Goal: Information Seeking & Learning: Check status

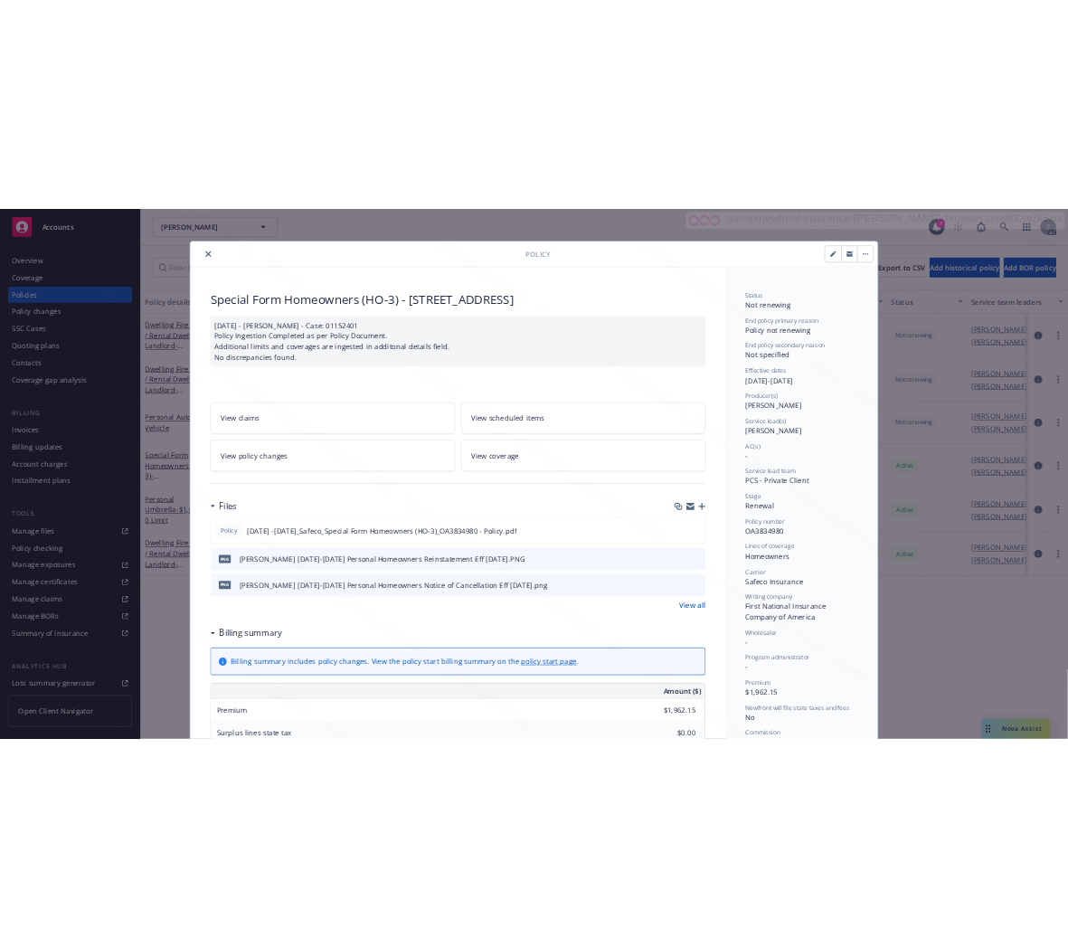
scroll to position [54, 0]
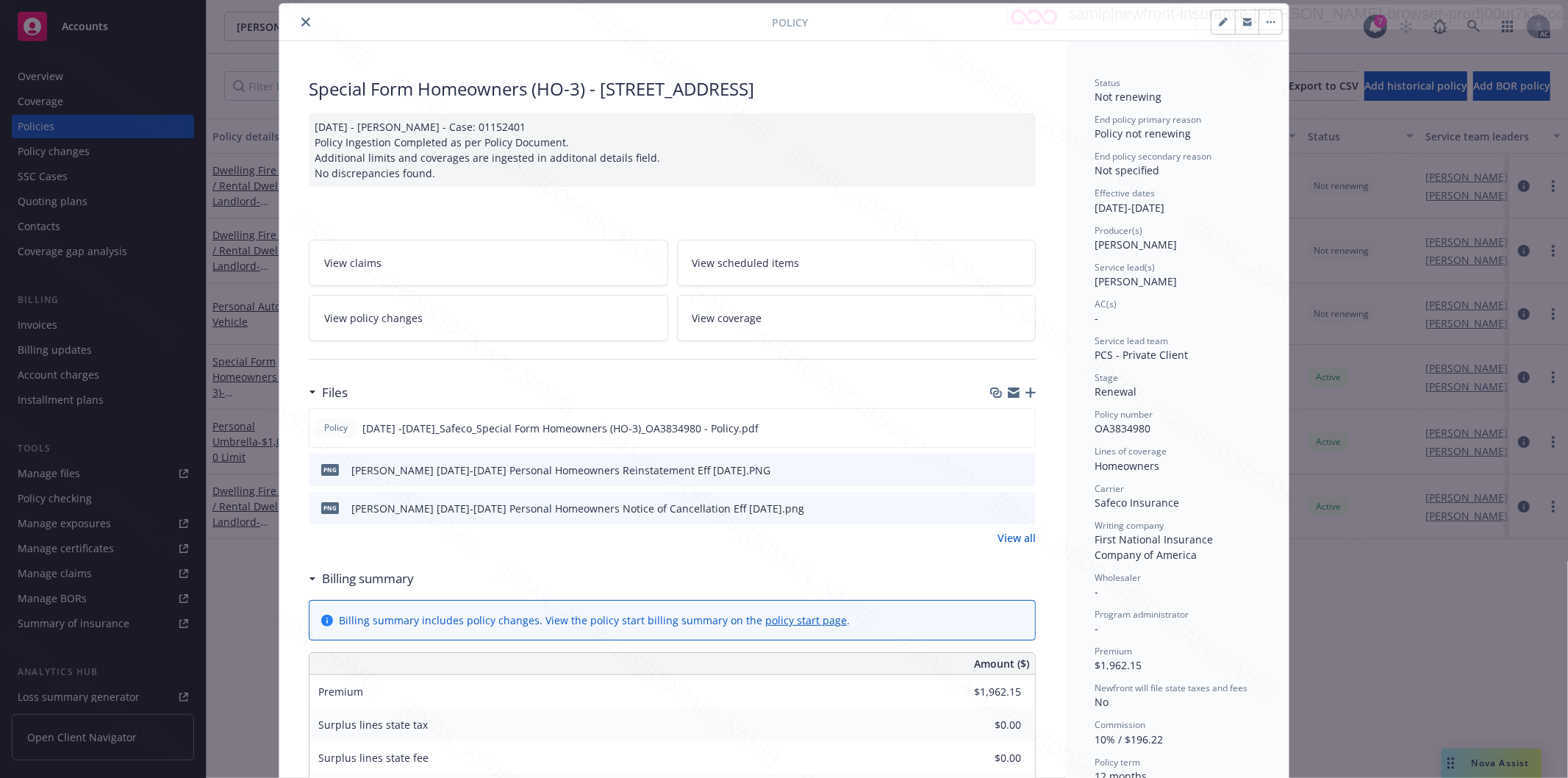
click at [301, 20] on icon "close" at bounding box center [305, 22] width 9 height 9
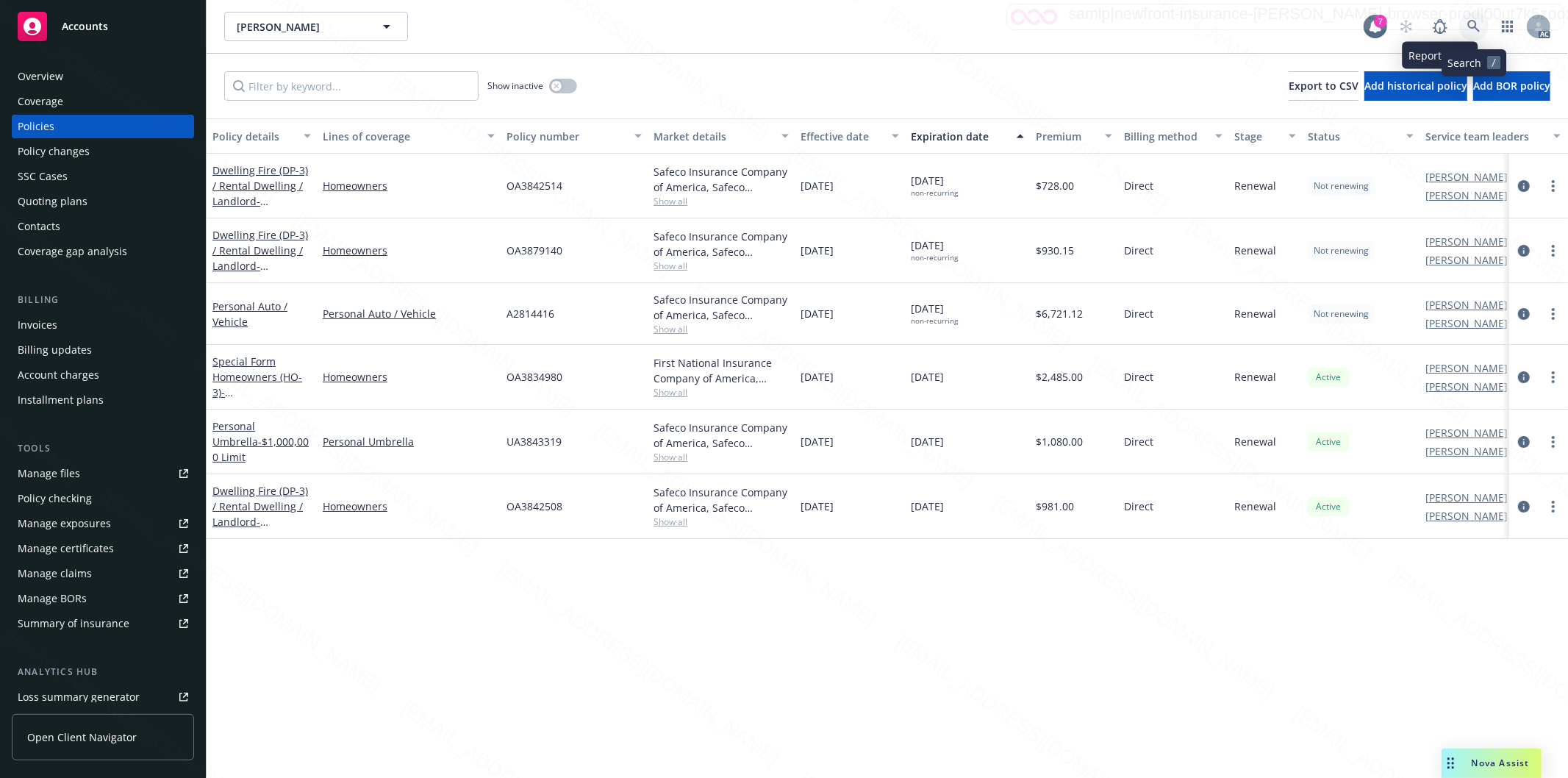
click at [1475, 20] on icon at bounding box center [1473, 25] width 12 height 12
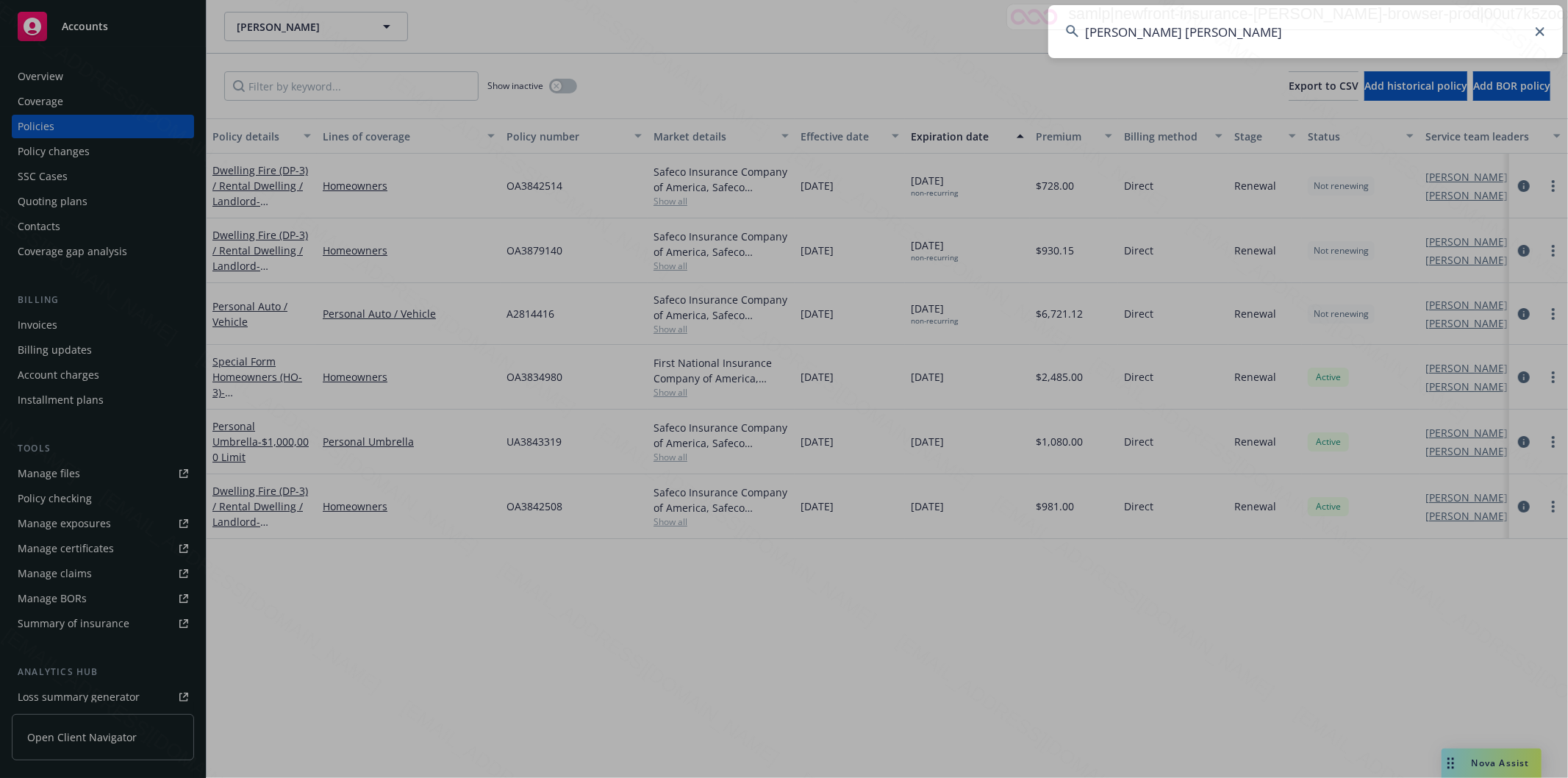
type input "[PERSON_NAME] [PERSON_NAME]"
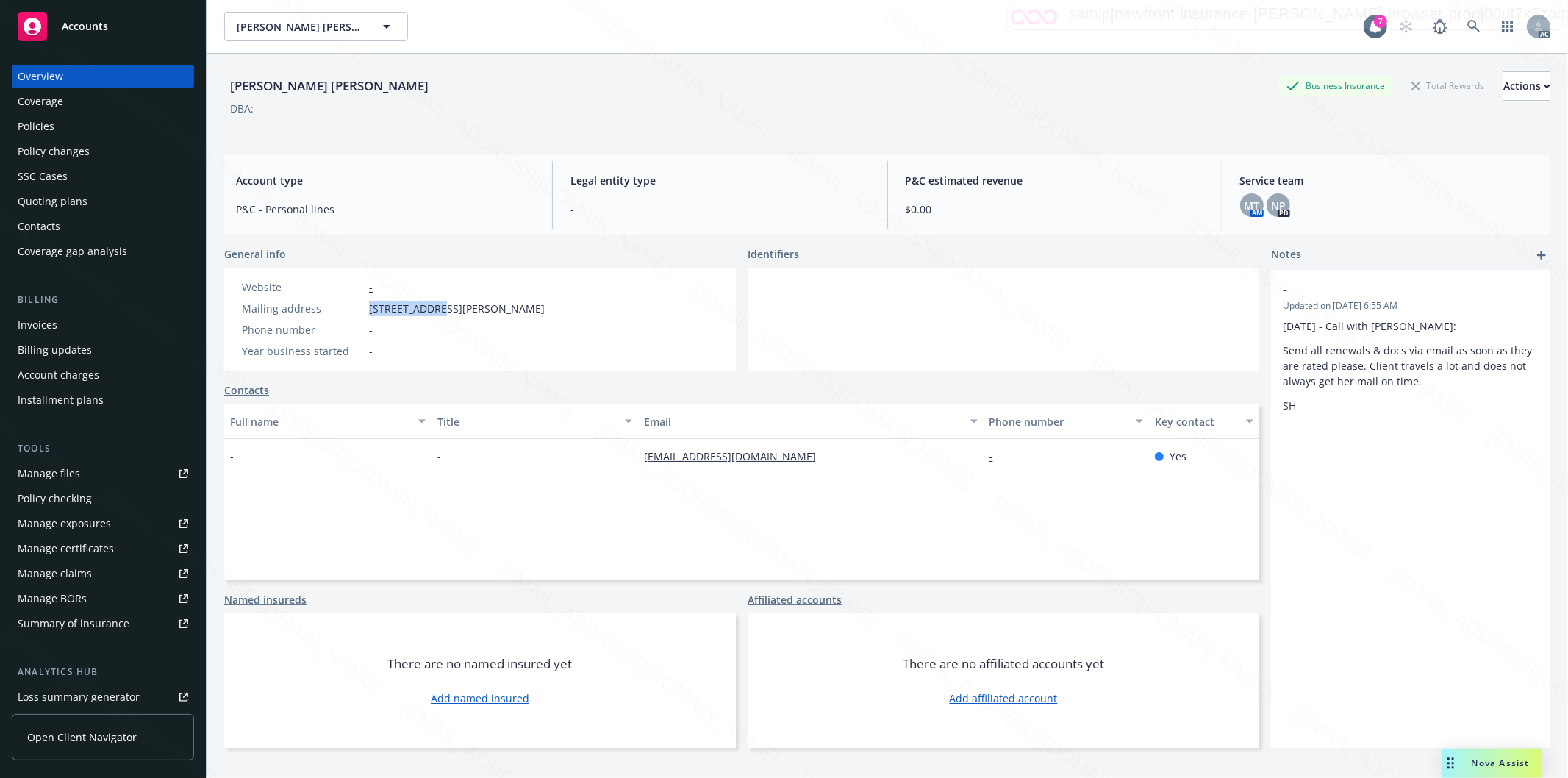
drag, startPoint x: 368, startPoint y: 310, endPoint x: 437, endPoint y: 314, distance: 69.1
click at [437, 314] on span "[STREET_ADDRESS][PERSON_NAME]" at bounding box center [457, 308] width 175 height 15
copy span "4303 [GEOGRAPHIC_DATA]"
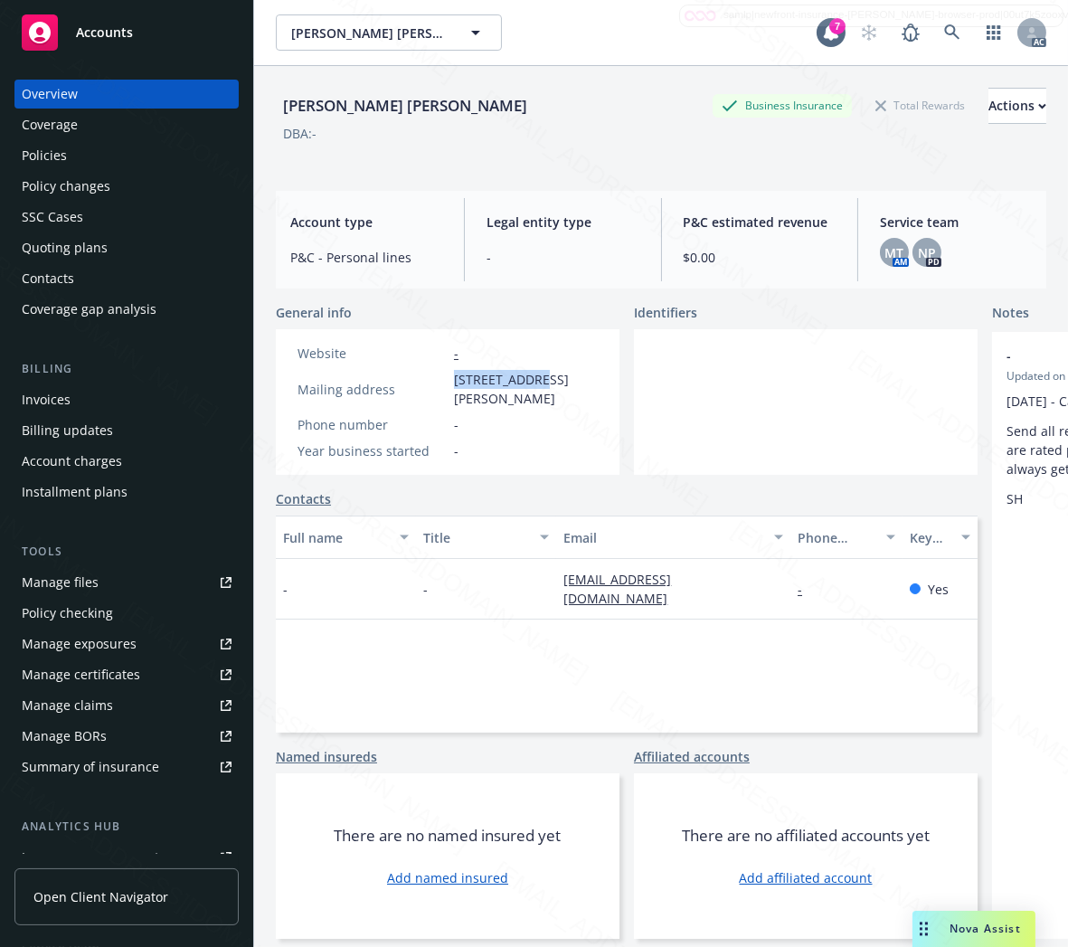
click at [57, 154] on div "Policies" at bounding box center [44, 155] width 45 height 29
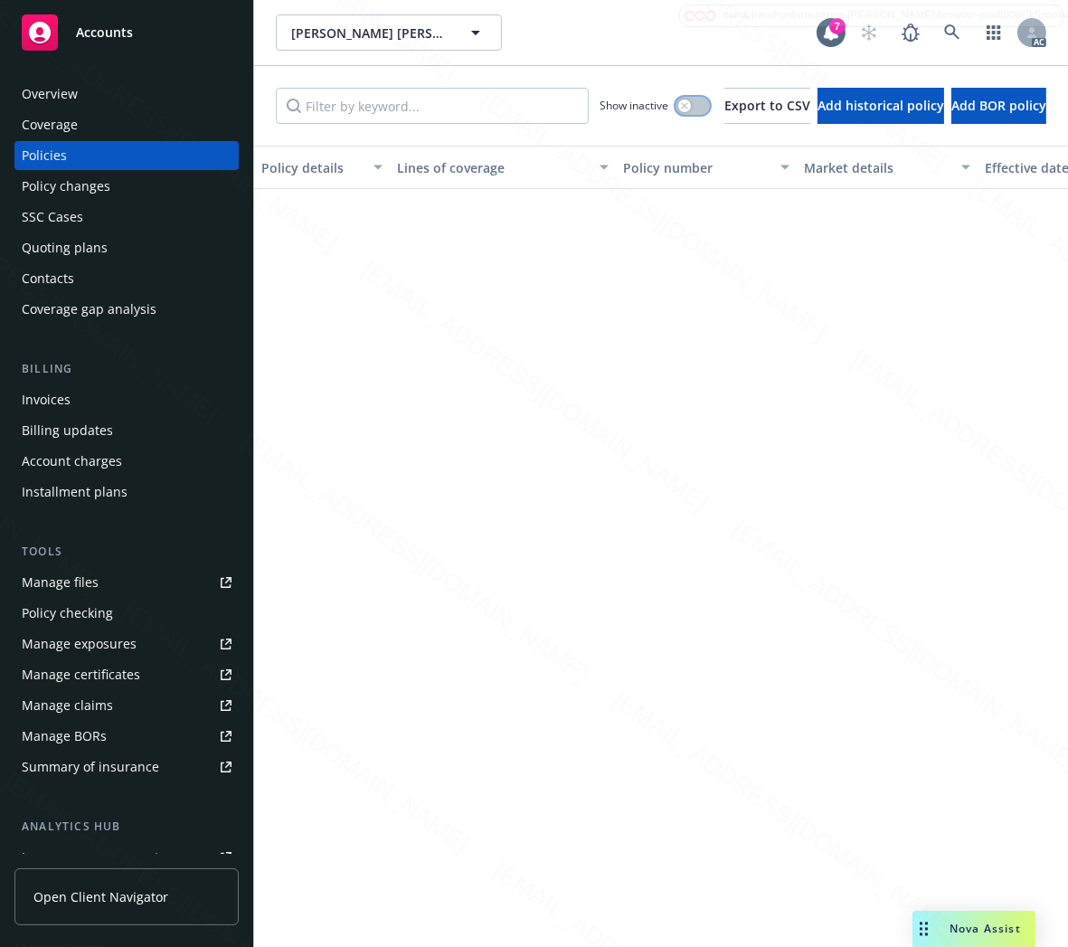
click at [676, 105] on button "button" at bounding box center [693, 106] width 34 height 18
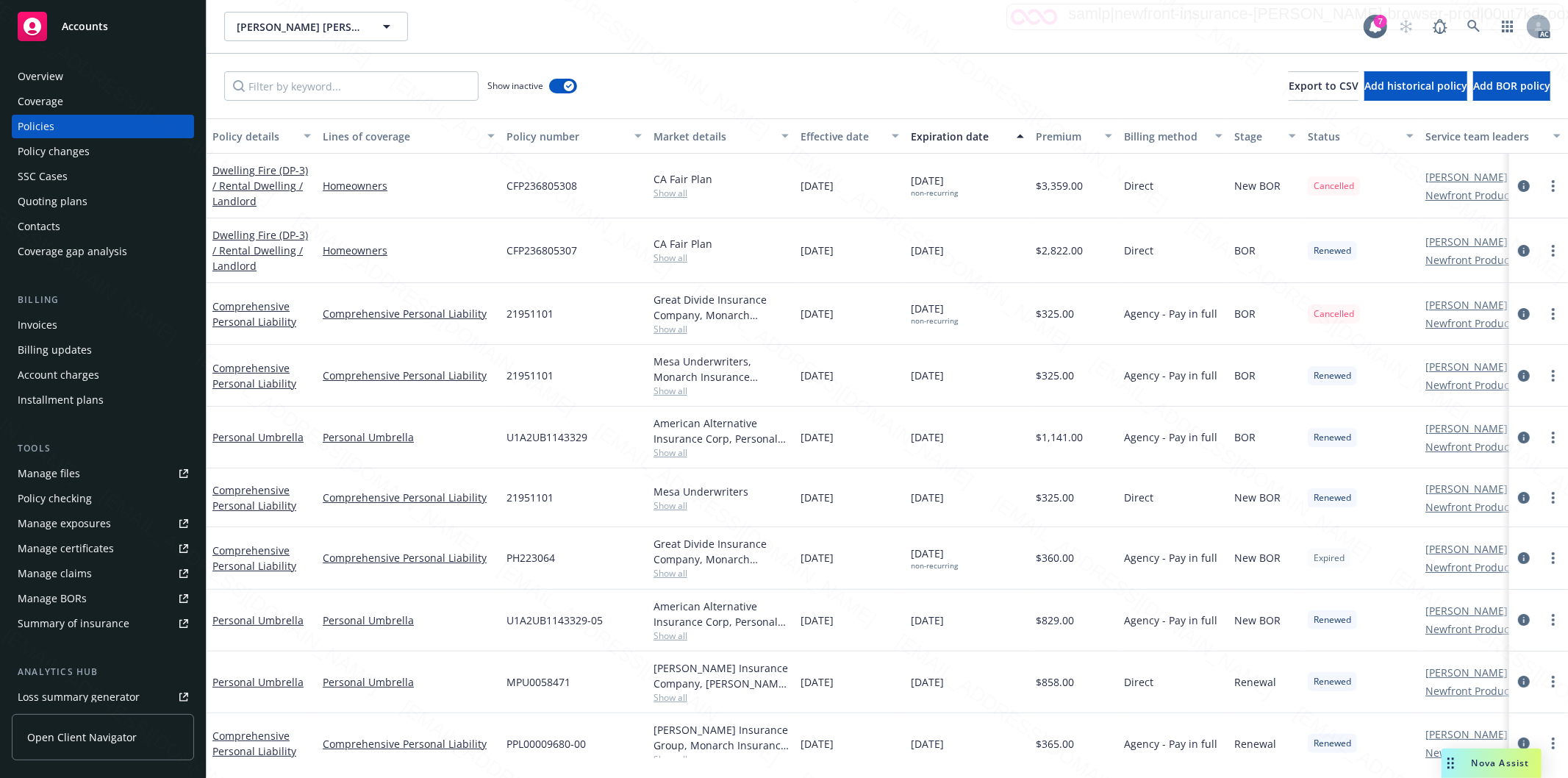
click at [876, 134] on div "Effective date" at bounding box center [841, 136] width 82 height 15
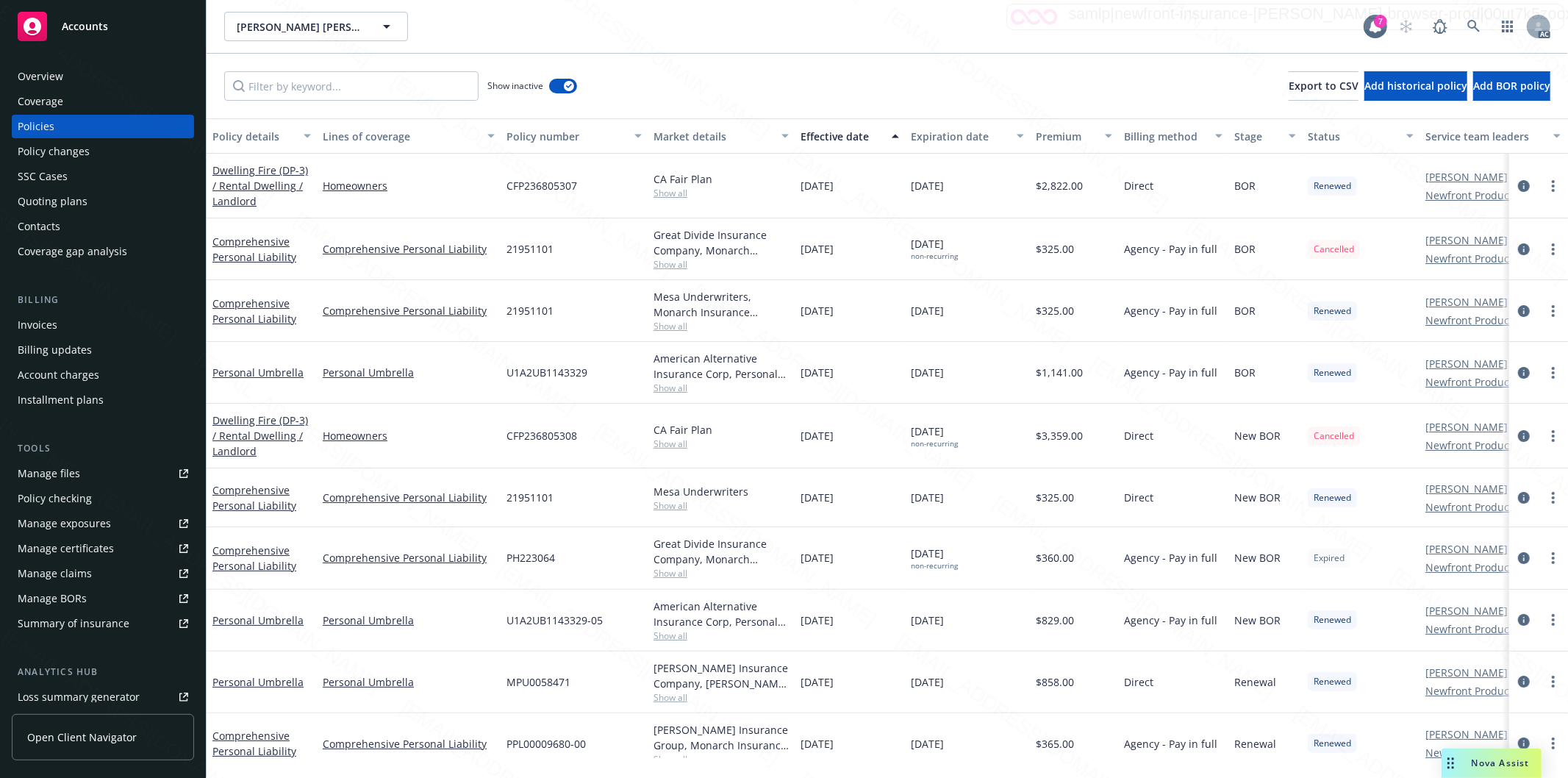
click at [876, 134] on div "Effective date" at bounding box center [841, 136] width 82 height 15
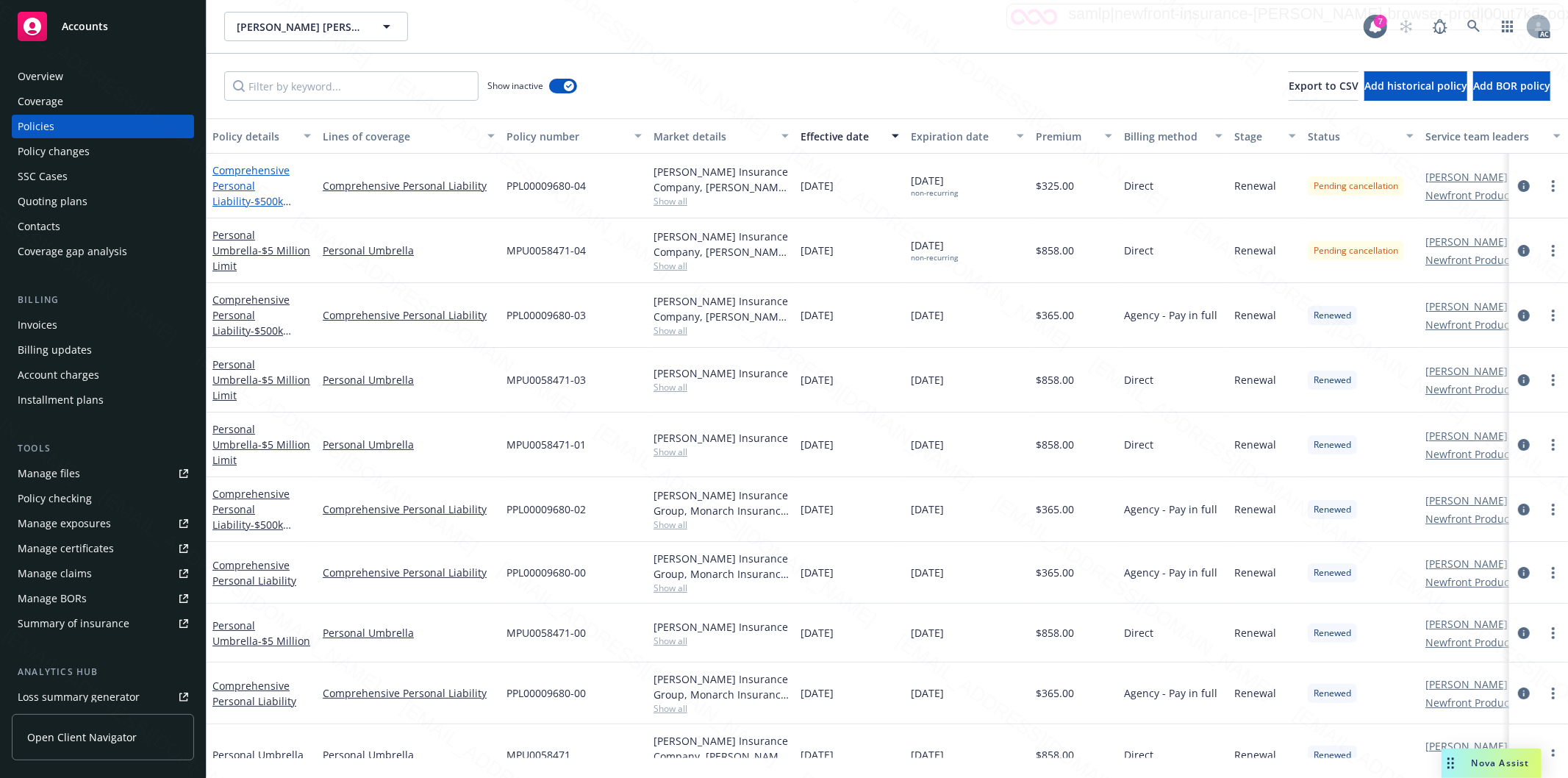
click at [247, 189] on link "Comprehensive Personal Liability - $500k Liability at [STREET_ADDRESS][PERSON_N…" at bounding box center [258, 209] width 93 height 91
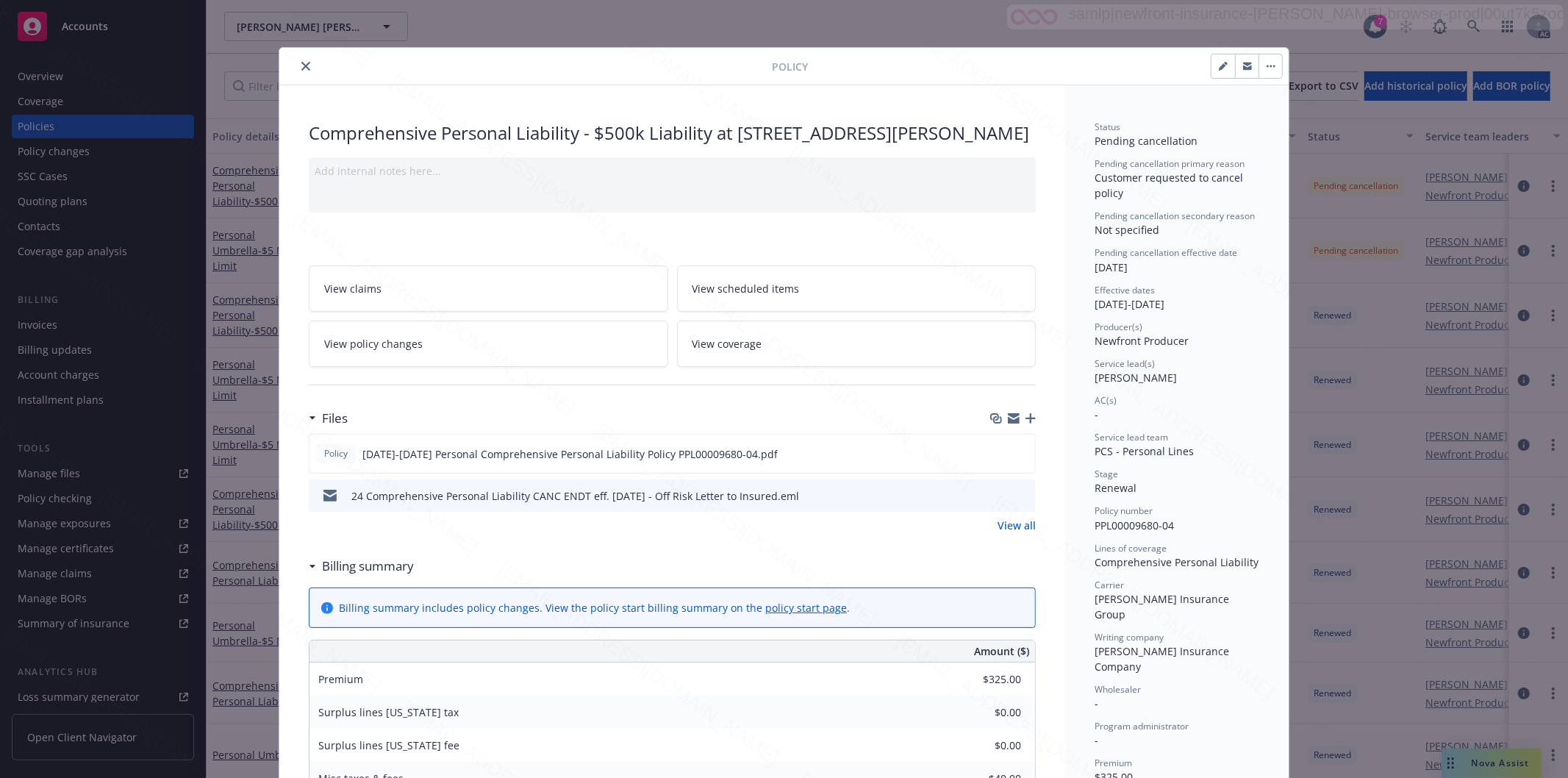
click at [378, 576] on h3 "Billing summary" at bounding box center [367, 567] width 92 height 20
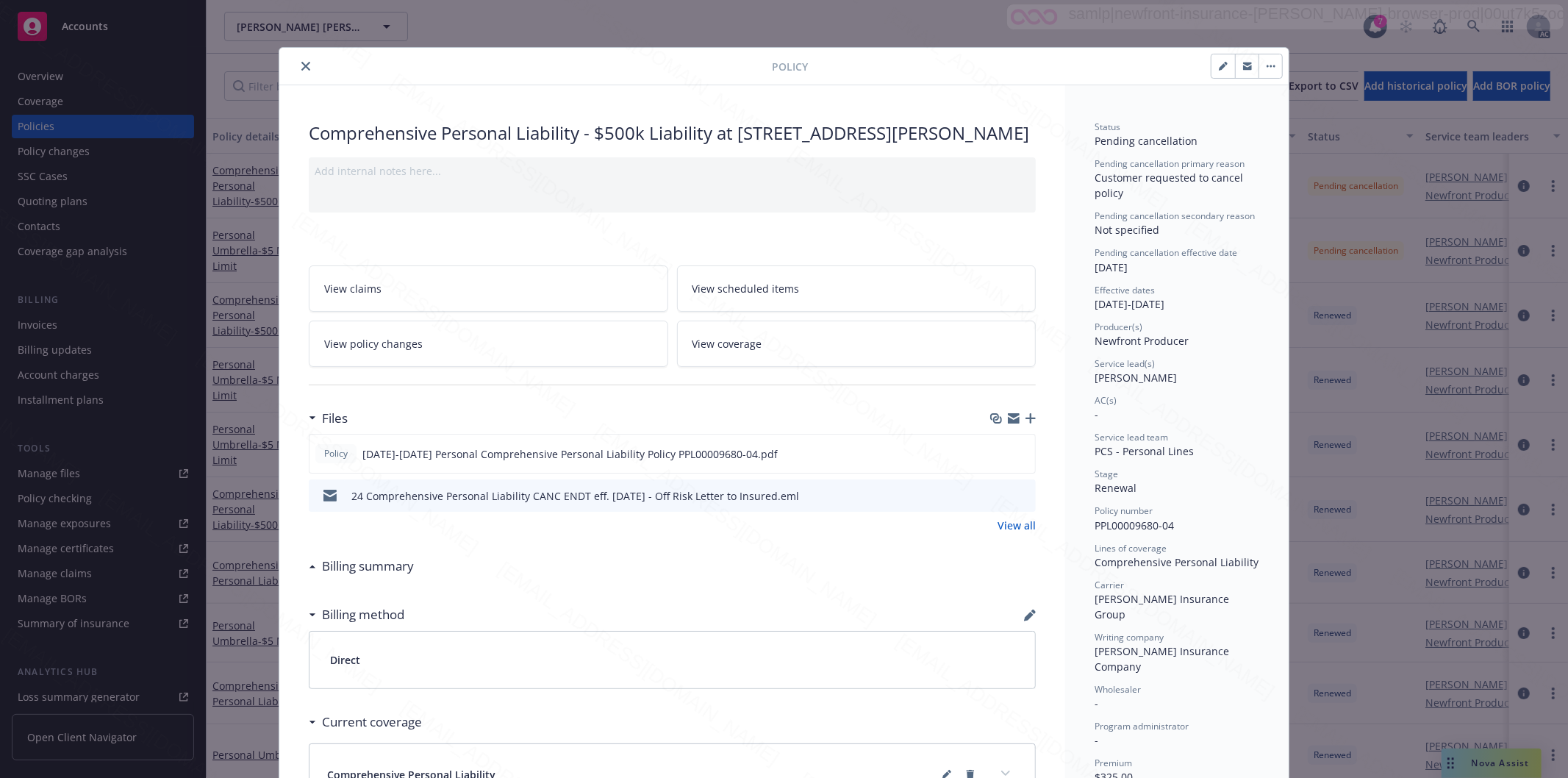
click at [301, 69] on icon "close" at bounding box center [305, 66] width 9 height 9
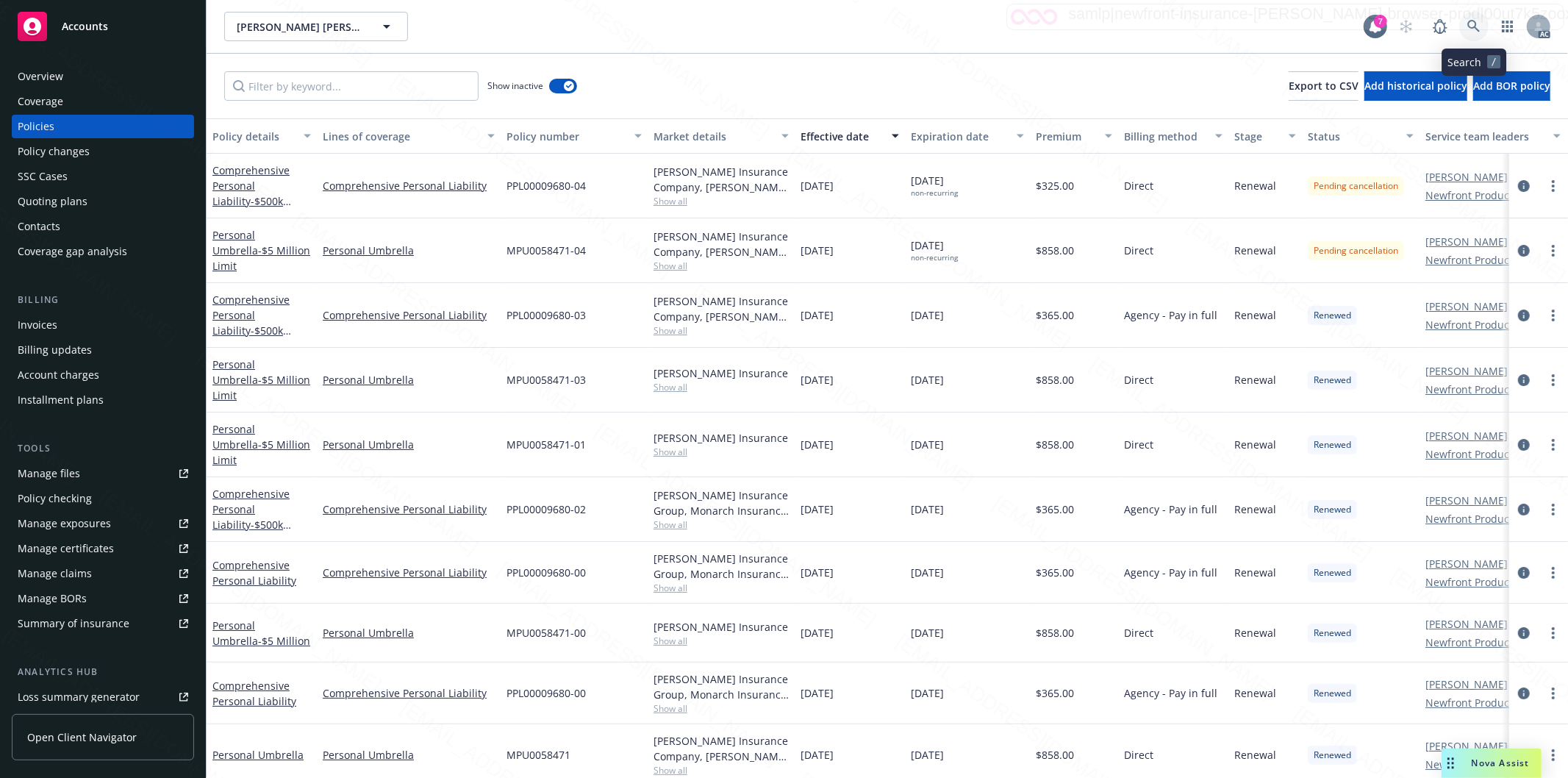
click at [1465, 26] on link at bounding box center [1474, 26] width 29 height 29
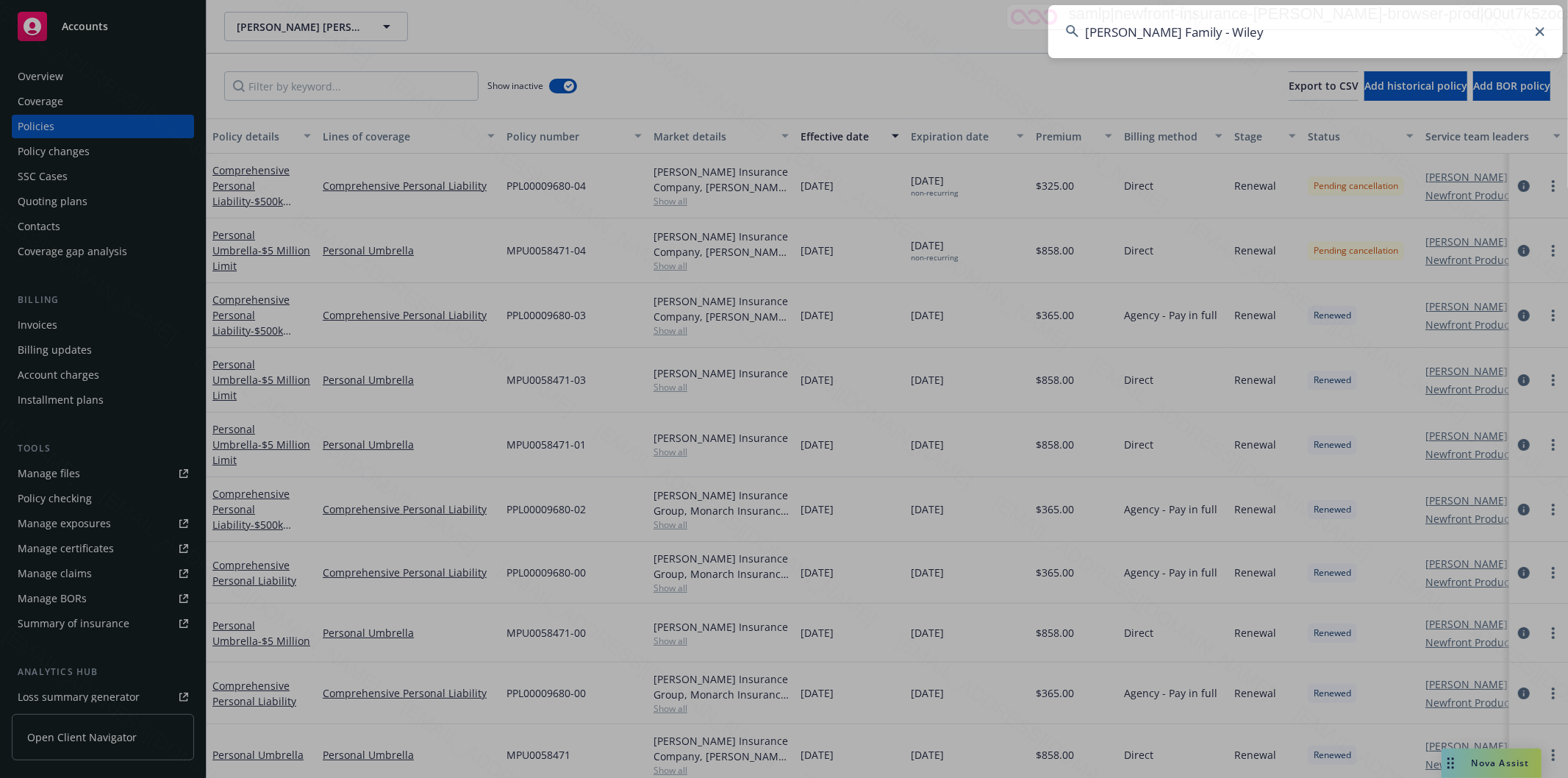
type input "[PERSON_NAME] Family - Wiley"
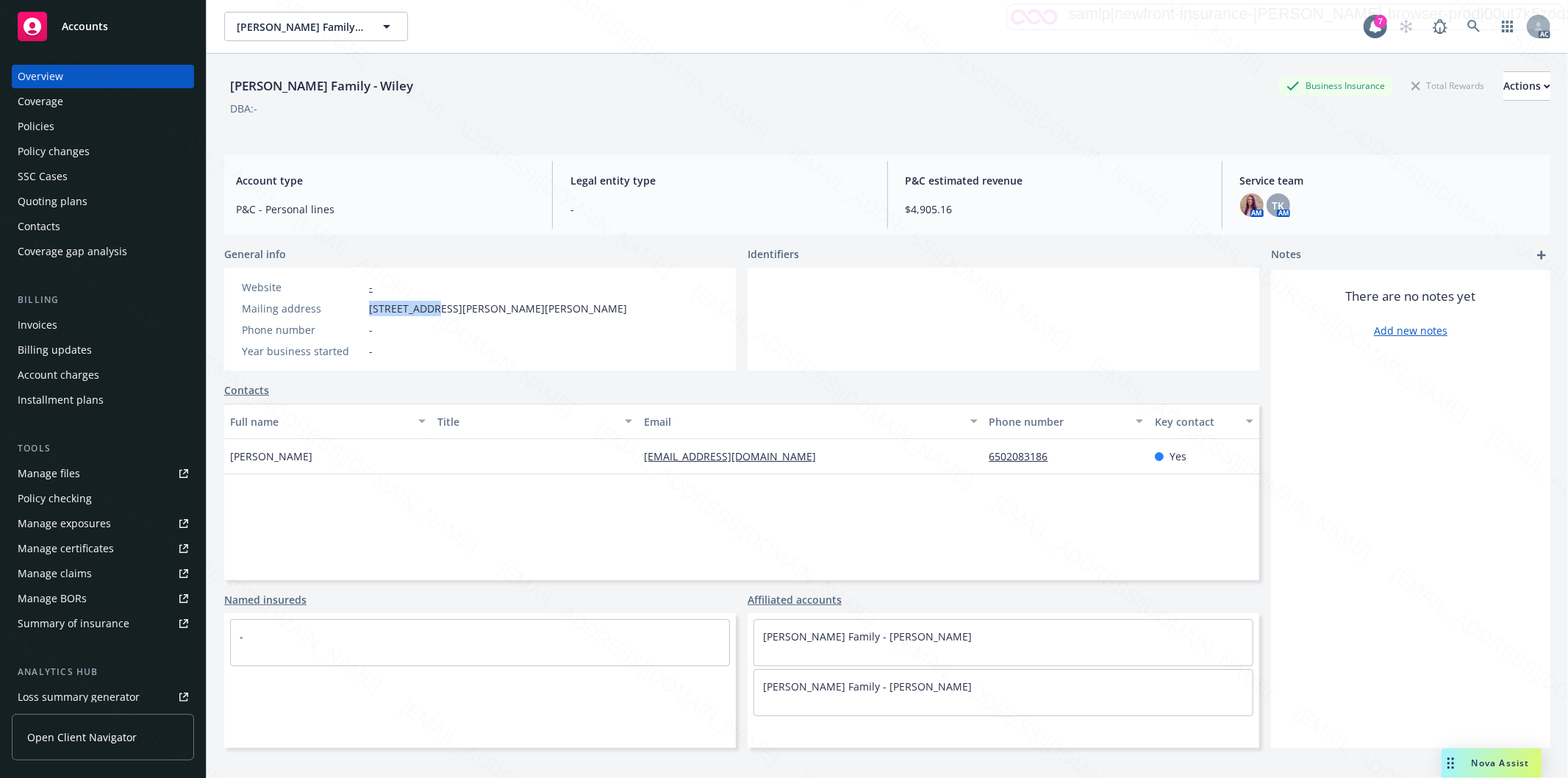
drag, startPoint x: 370, startPoint y: 304, endPoint x: 435, endPoint y: 305, distance: 65.0
click at [435, 305] on span "[STREET_ADDRESS][PERSON_NAME][PERSON_NAME]" at bounding box center [498, 308] width 258 height 15
copy span "99 [PERSON_NAME] L"
click at [31, 127] on div "Policies" at bounding box center [36, 126] width 37 height 24
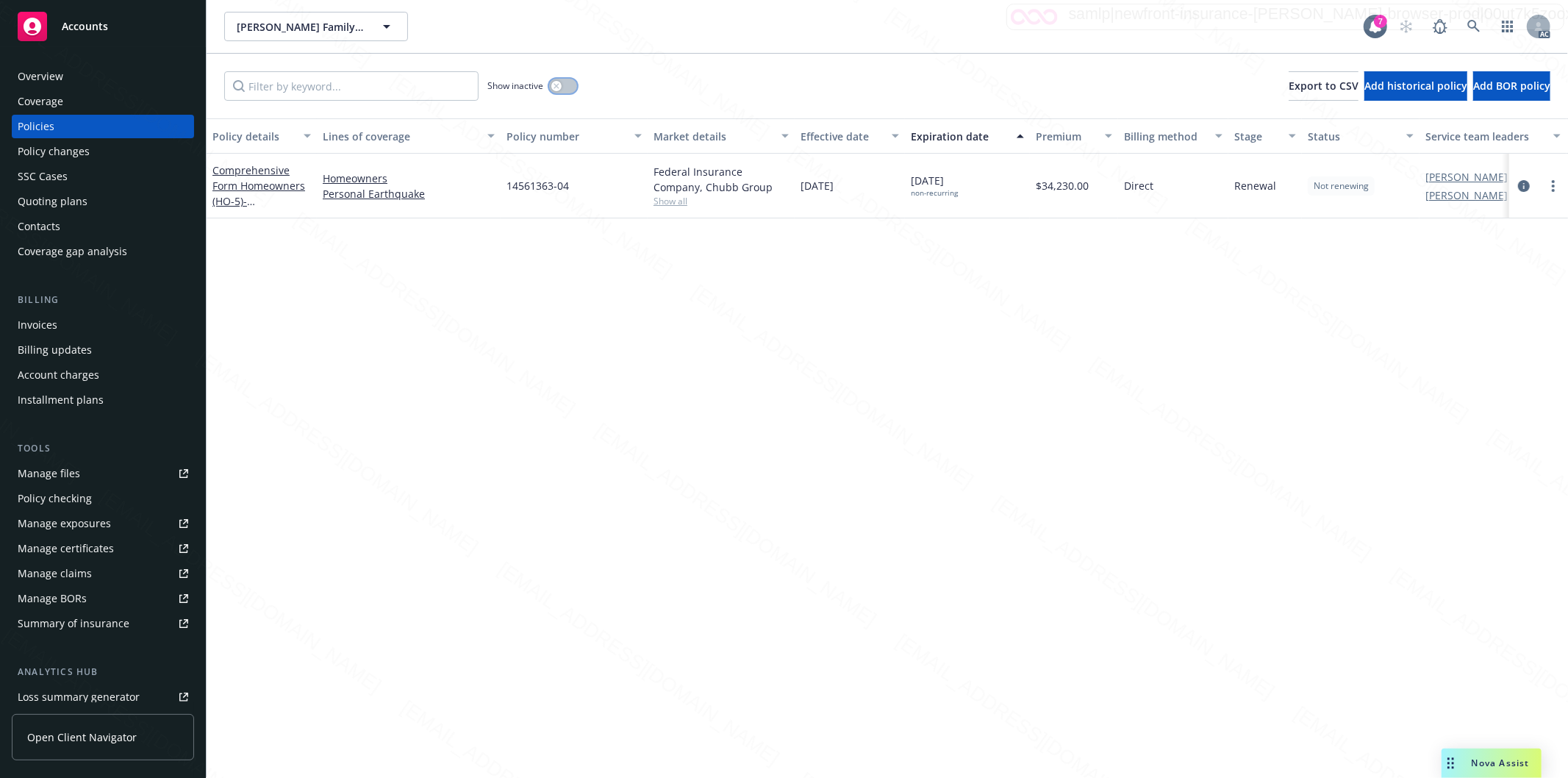
click at [567, 89] on button "button" at bounding box center [563, 86] width 28 height 15
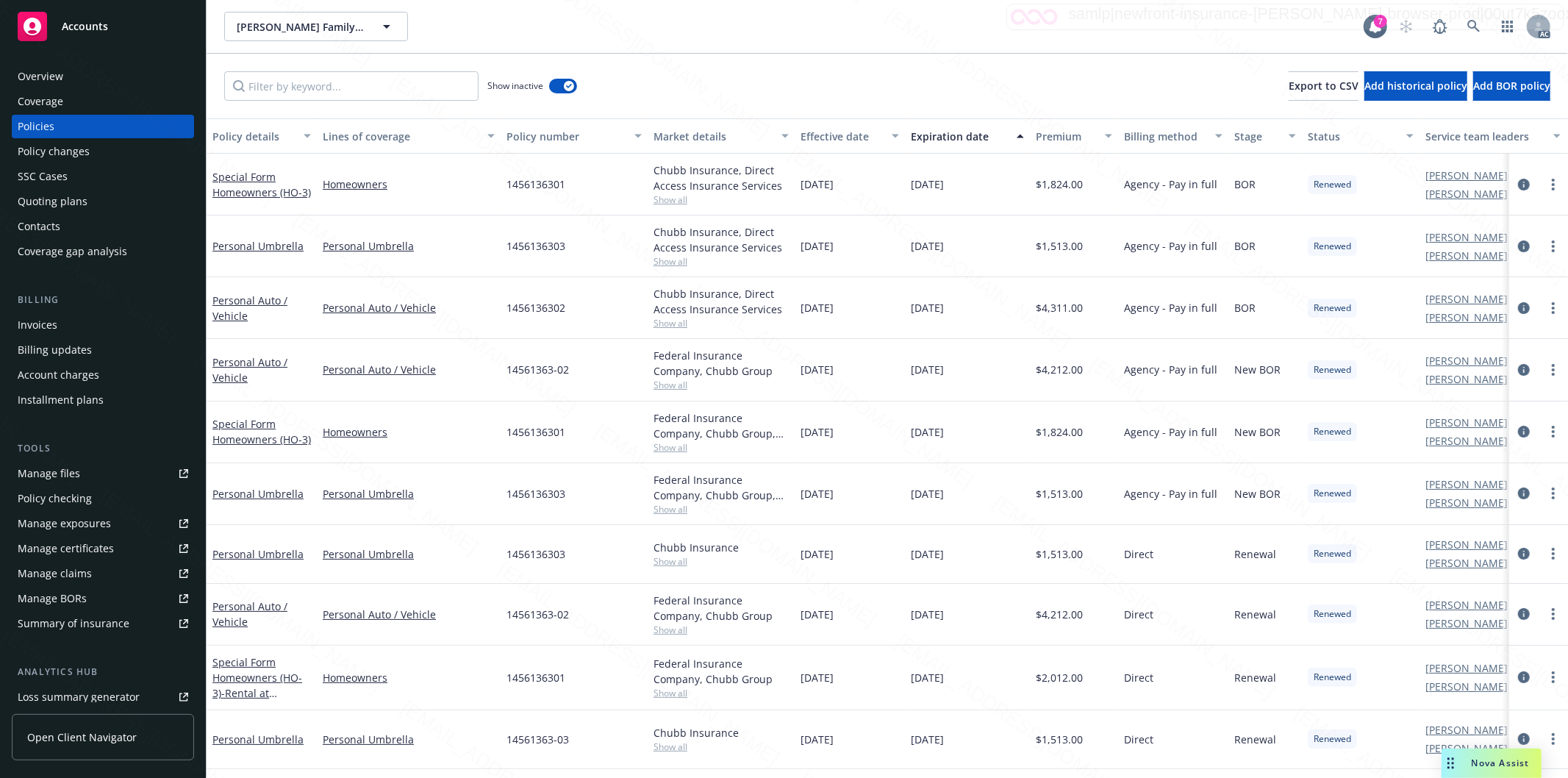
click at [875, 135] on div "Effective date" at bounding box center [841, 136] width 82 height 15
click at [875, 134] on div "Effective date" at bounding box center [841, 136] width 82 height 15
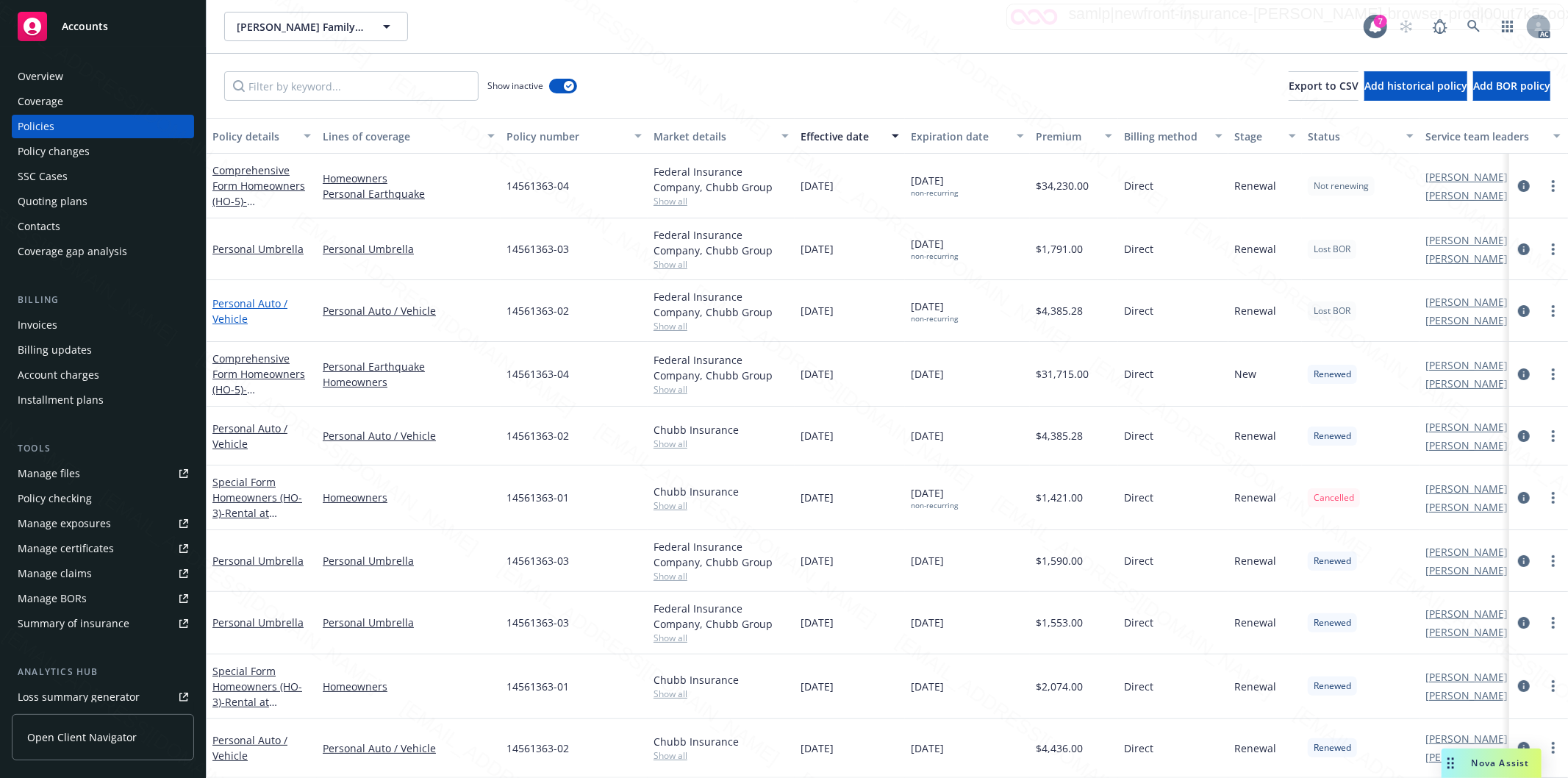
click at [262, 299] on link "Personal Auto / Vehicle" at bounding box center [249, 311] width 75 height 29
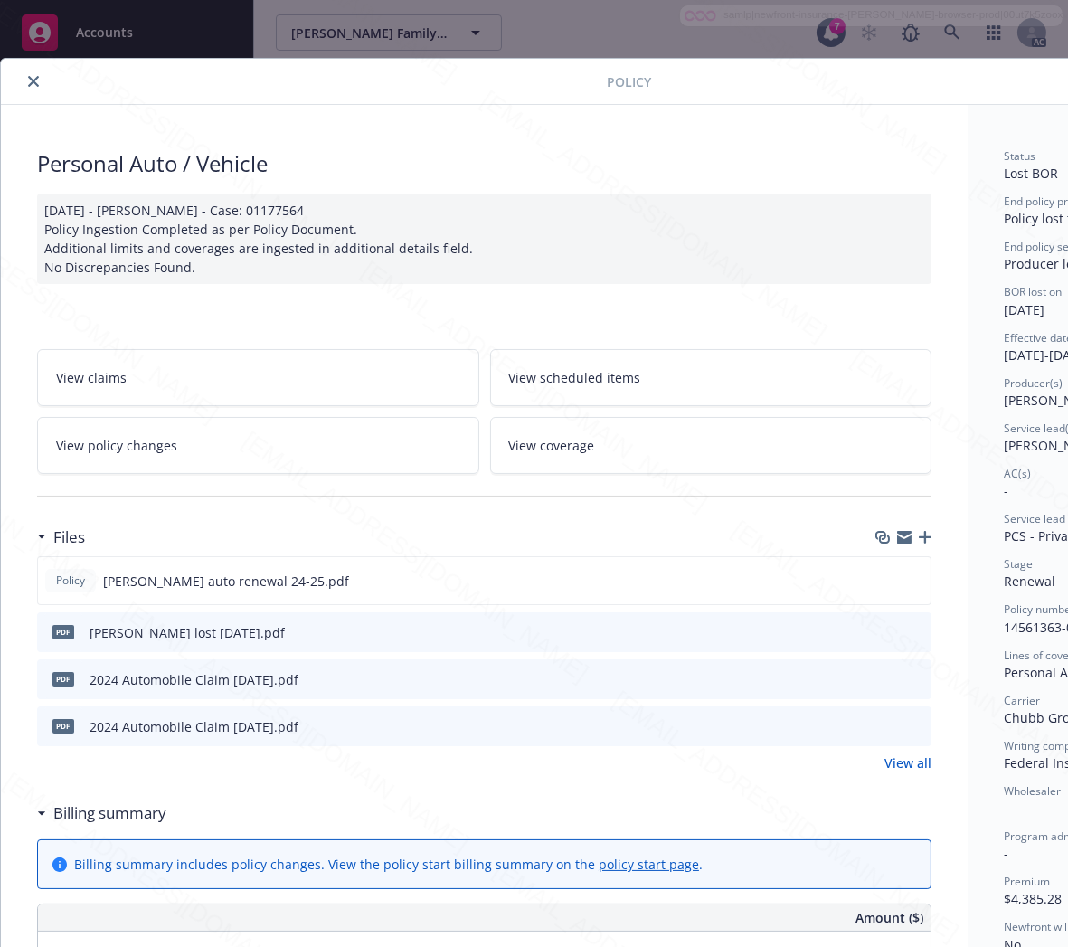
click at [151, 815] on h3 "Billing summary" at bounding box center [109, 814] width 113 height 24
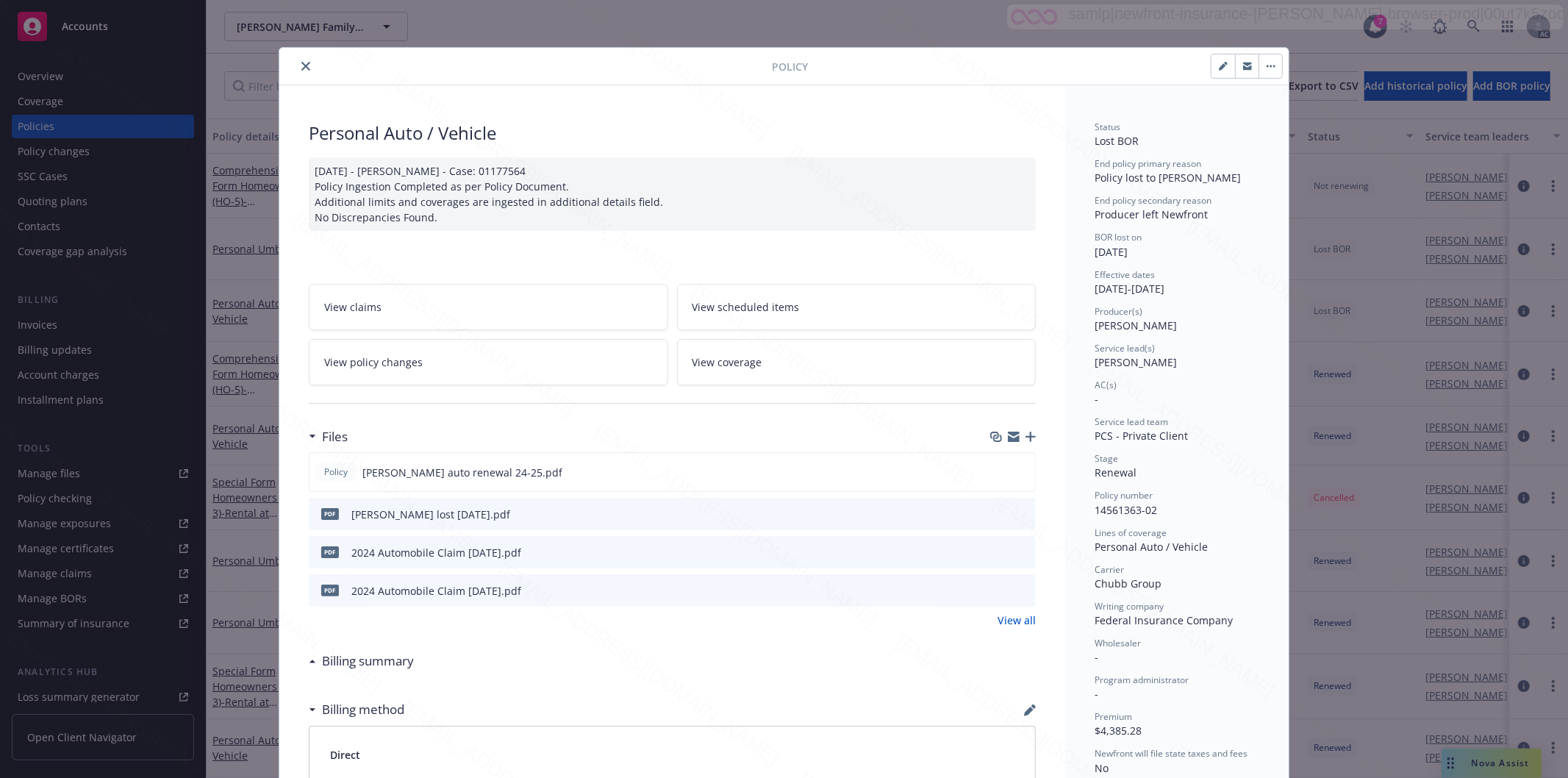
click at [301, 64] on icon "close" at bounding box center [305, 66] width 9 height 9
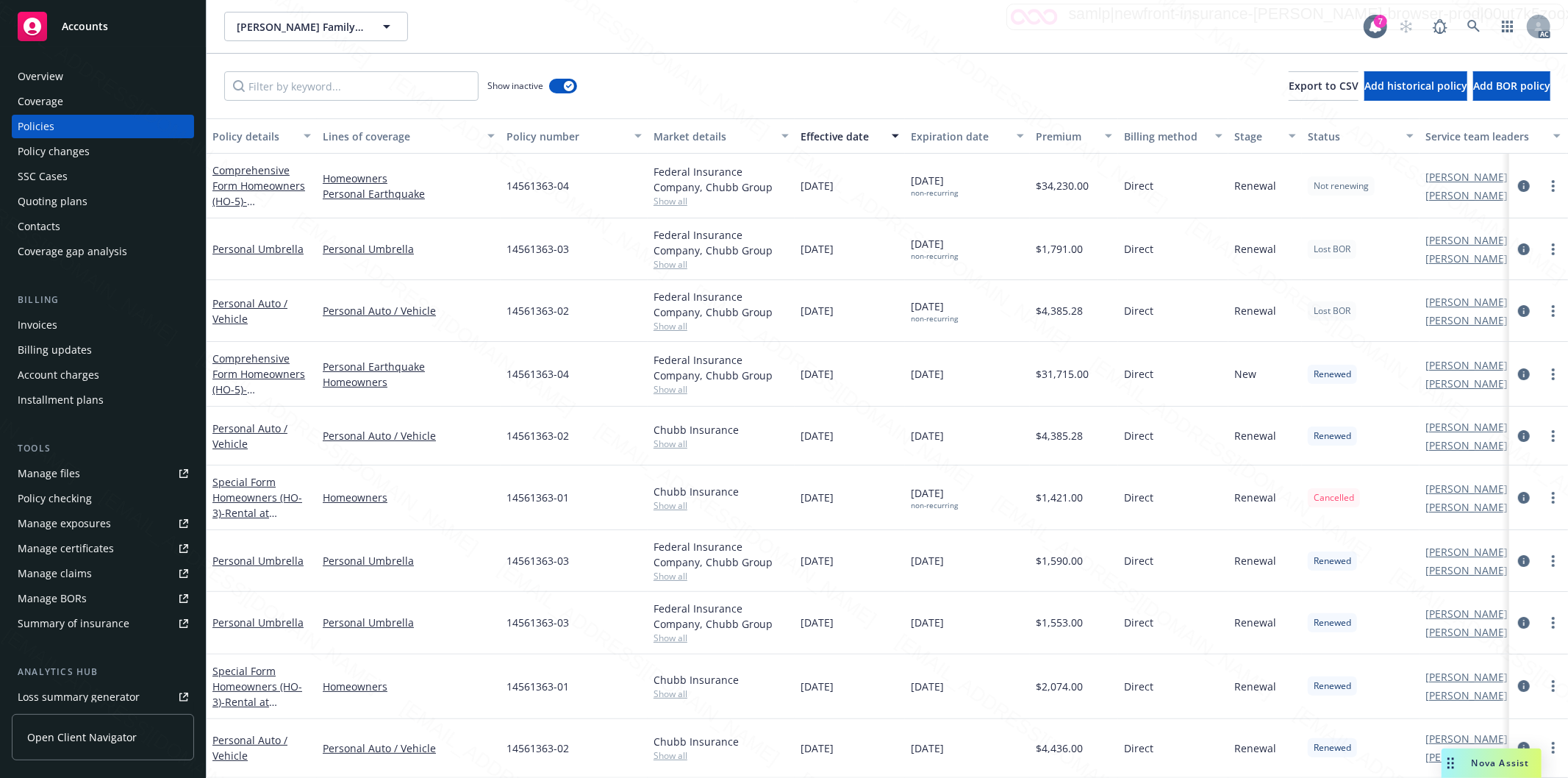
click at [279, 233] on div "Personal Umbrella" at bounding box center [262, 250] width 110 height 62
click at [277, 251] on link "Personal Umbrella" at bounding box center [258, 249] width 91 height 14
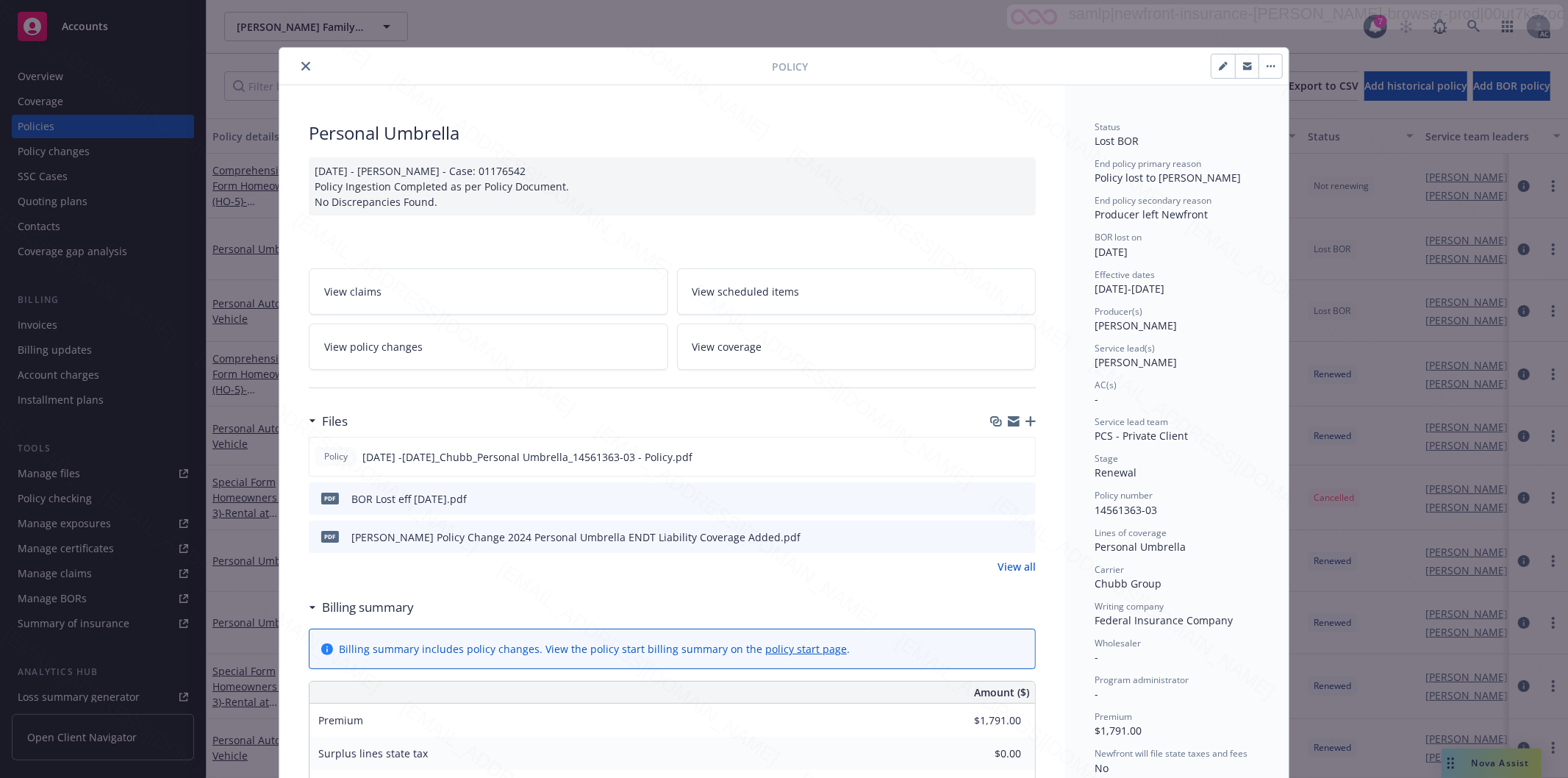
click at [301, 67] on icon "close" at bounding box center [305, 66] width 9 height 9
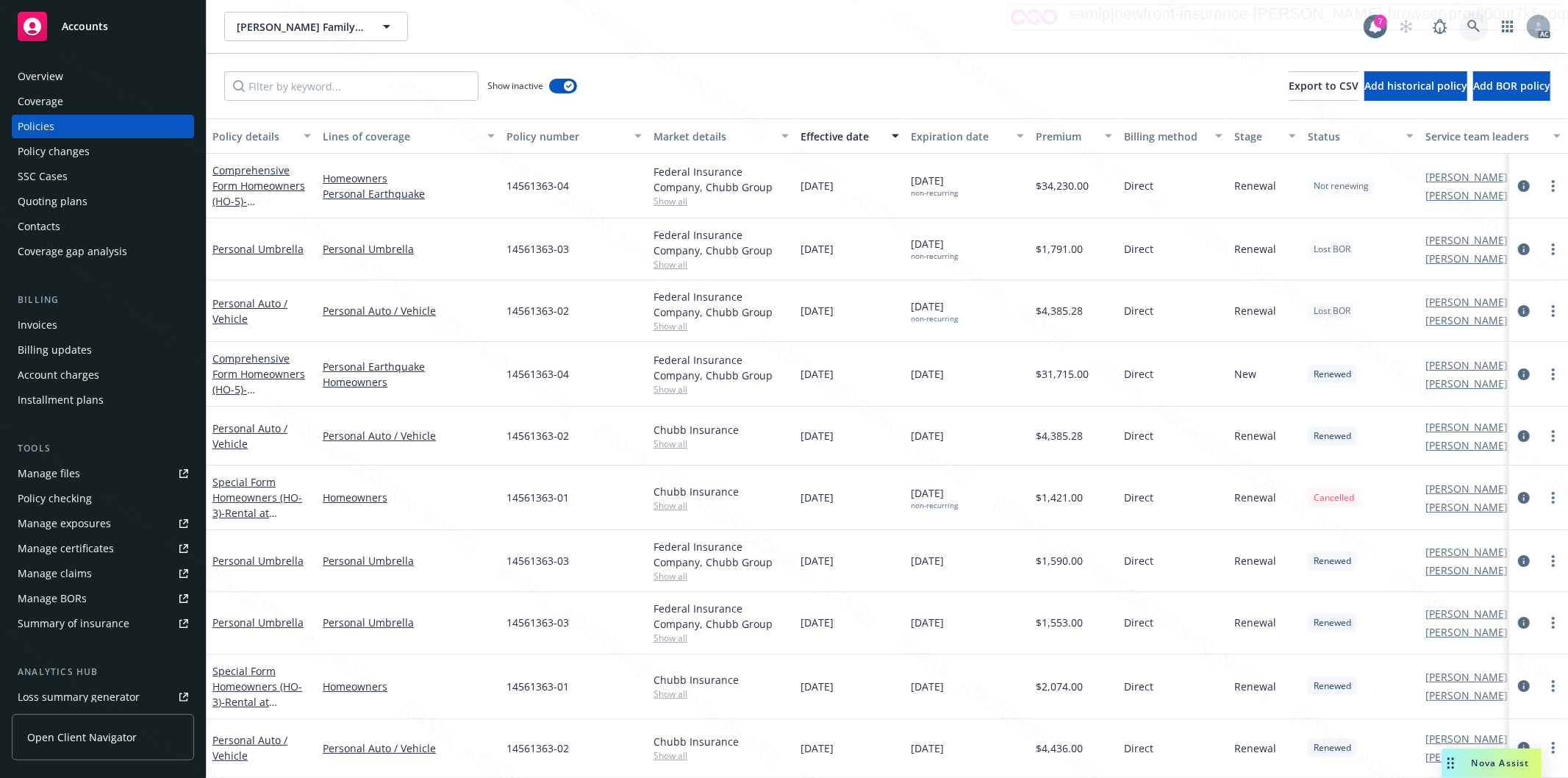
click at [1472, 24] on icon at bounding box center [1474, 26] width 13 height 13
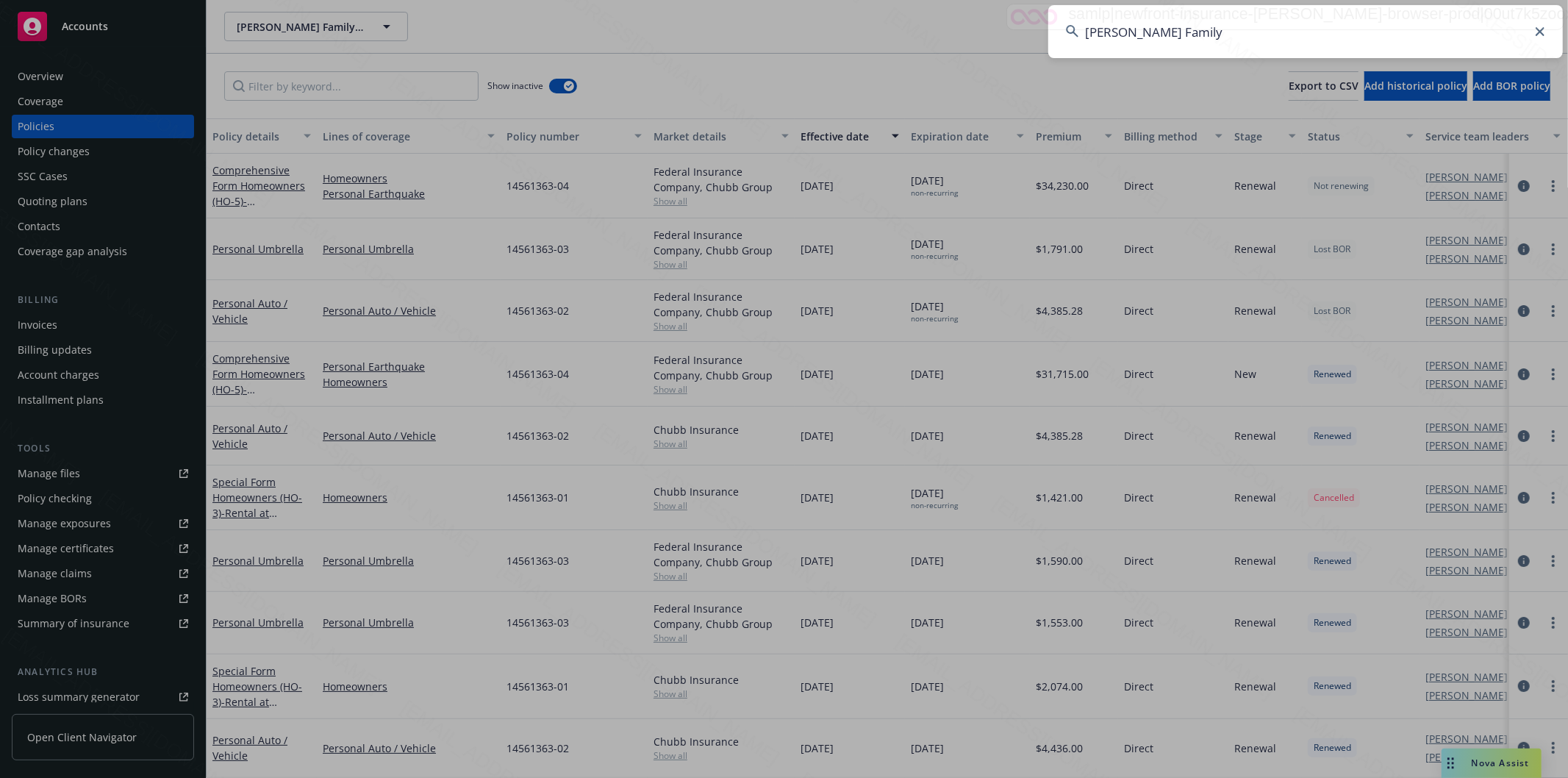
type input "[PERSON_NAME] Family"
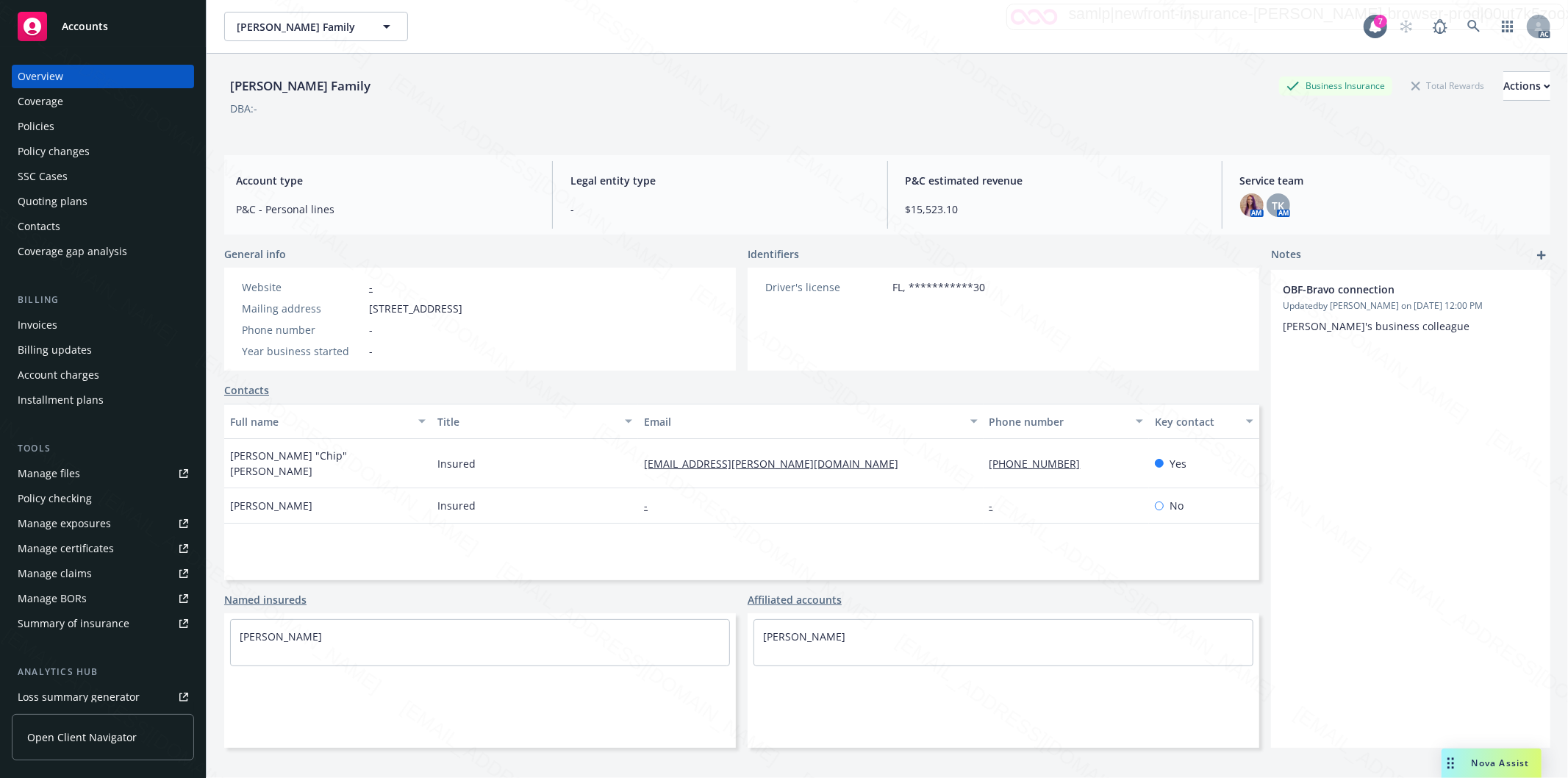
click at [25, 121] on div "Policies" at bounding box center [36, 126] width 37 height 24
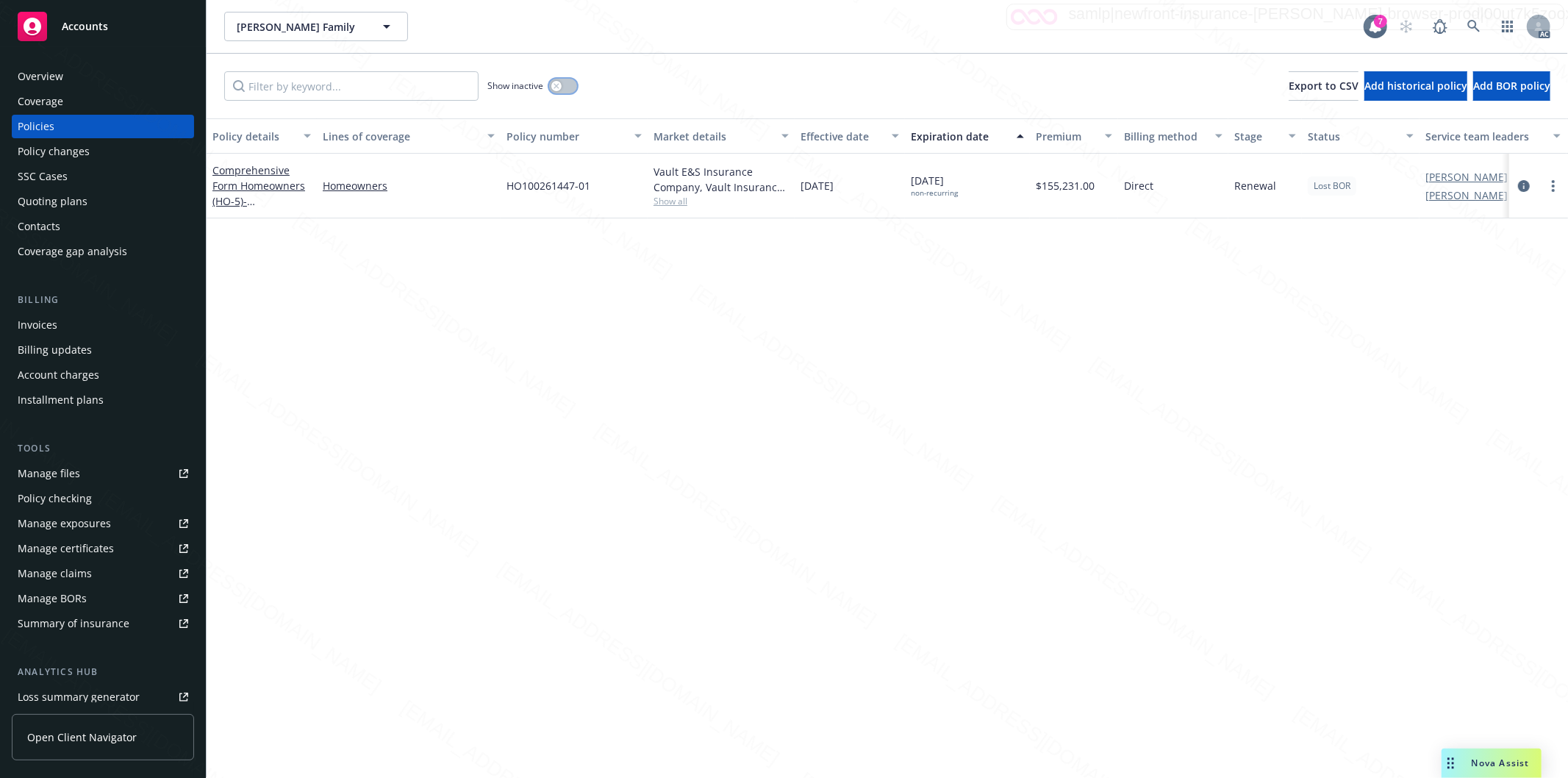
click at [564, 84] on button "button" at bounding box center [563, 86] width 28 height 15
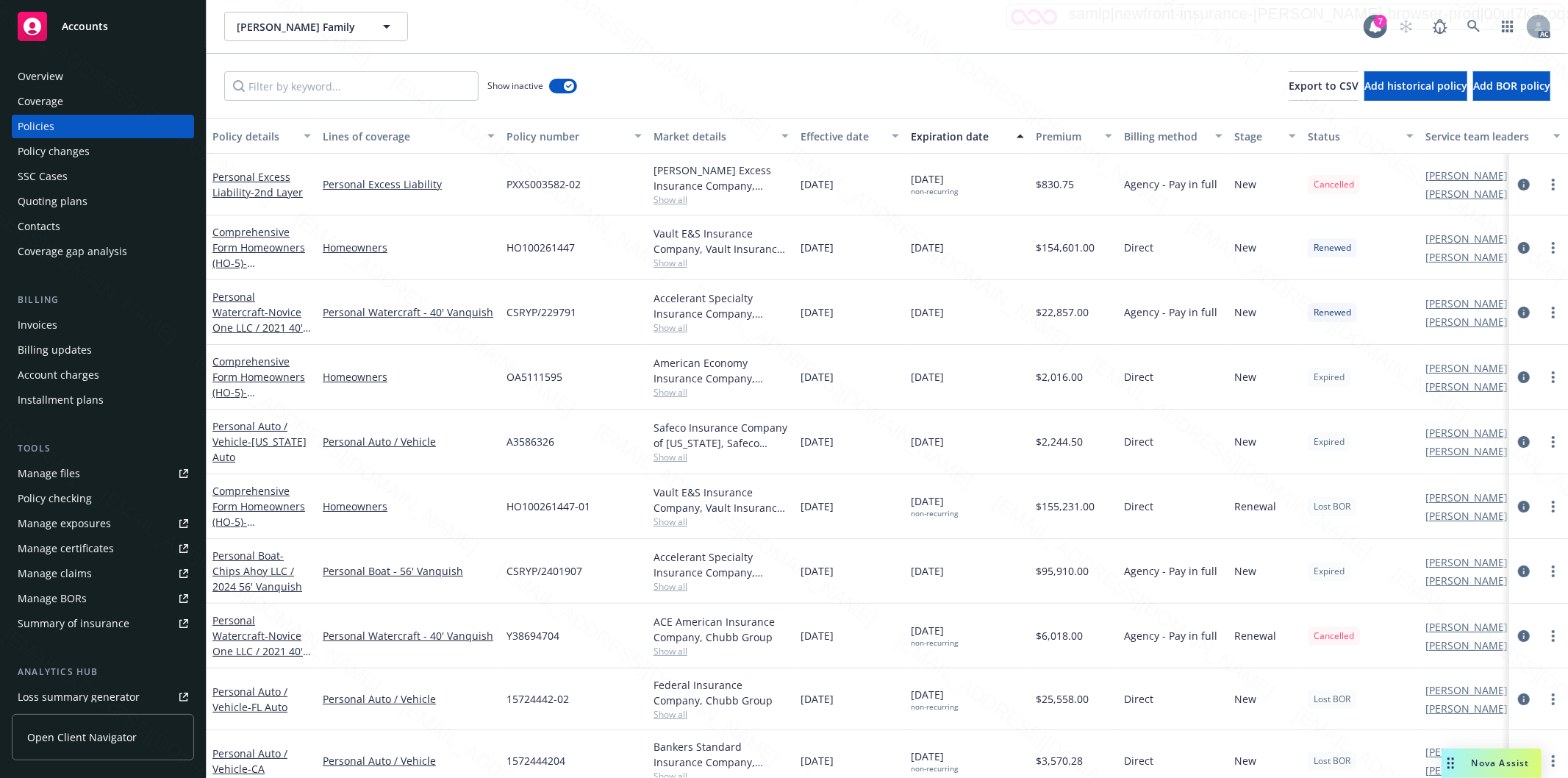
click at [873, 137] on div "Effective date" at bounding box center [841, 136] width 82 height 15
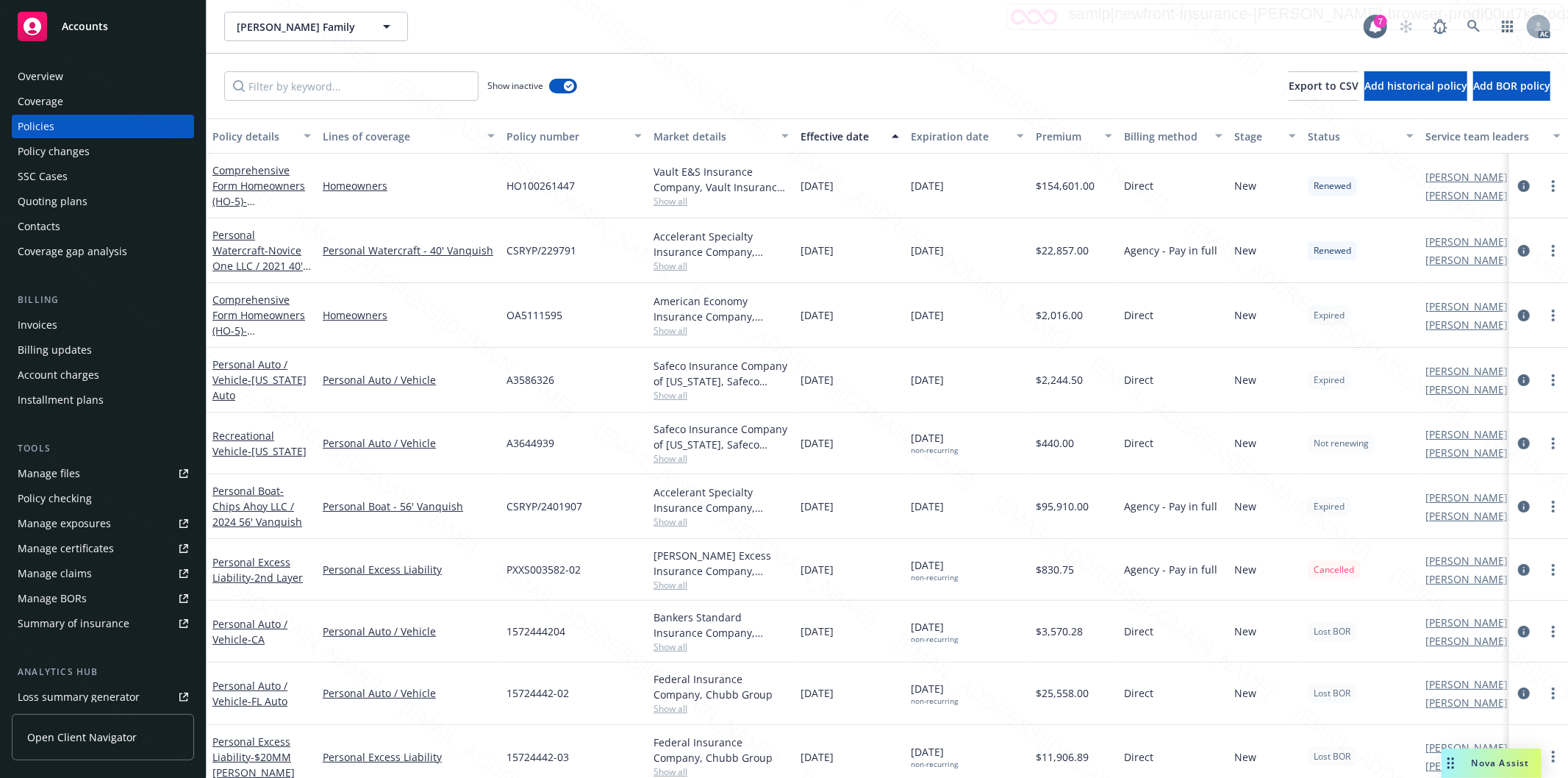
click at [873, 137] on div "Effective date" at bounding box center [841, 136] width 82 height 15
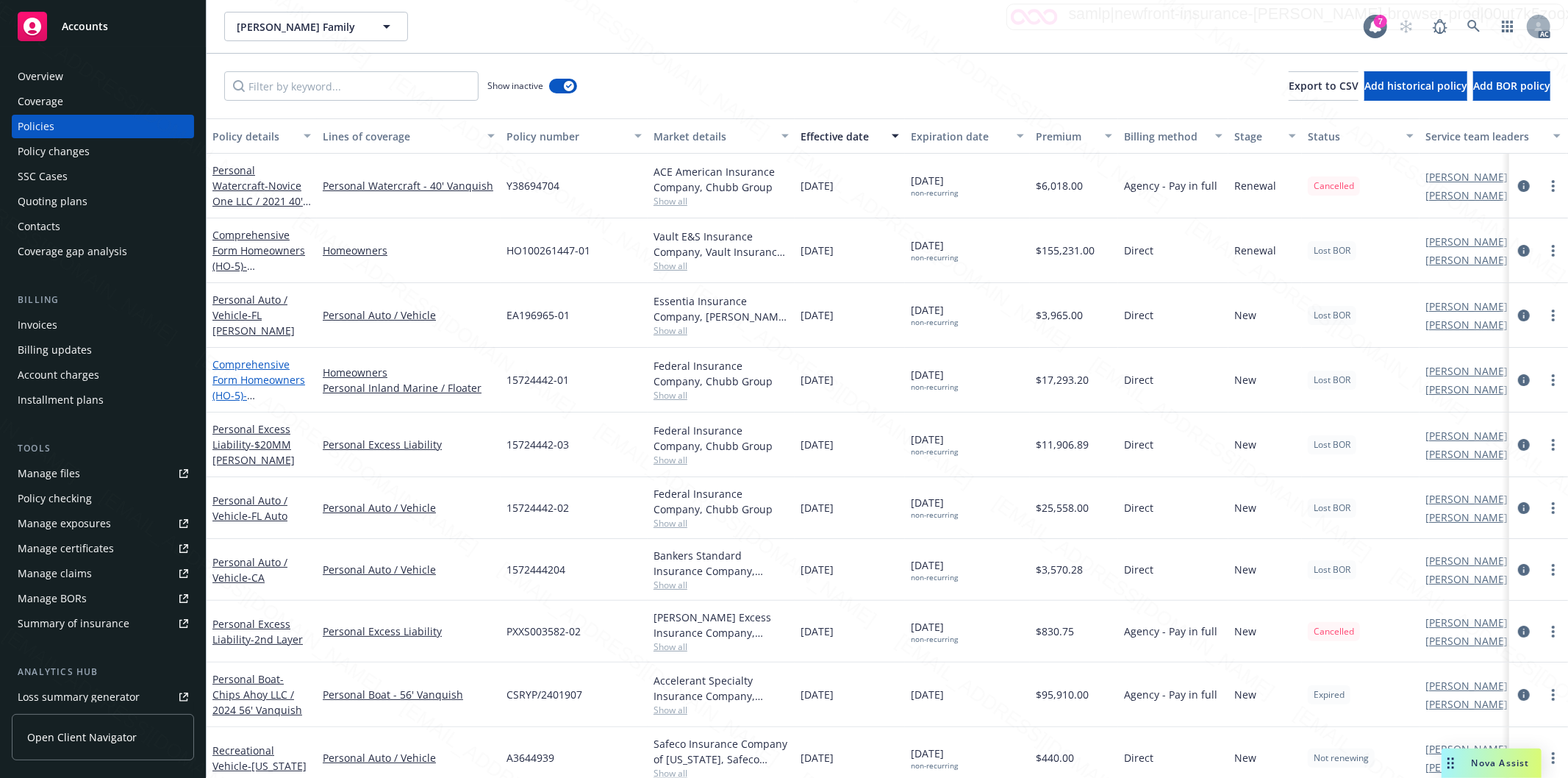
click at [252, 374] on link "Comprehensive Form Homeowners (HO-5) - [STREET_ADDRESS]" at bounding box center [258, 388] width 93 height 60
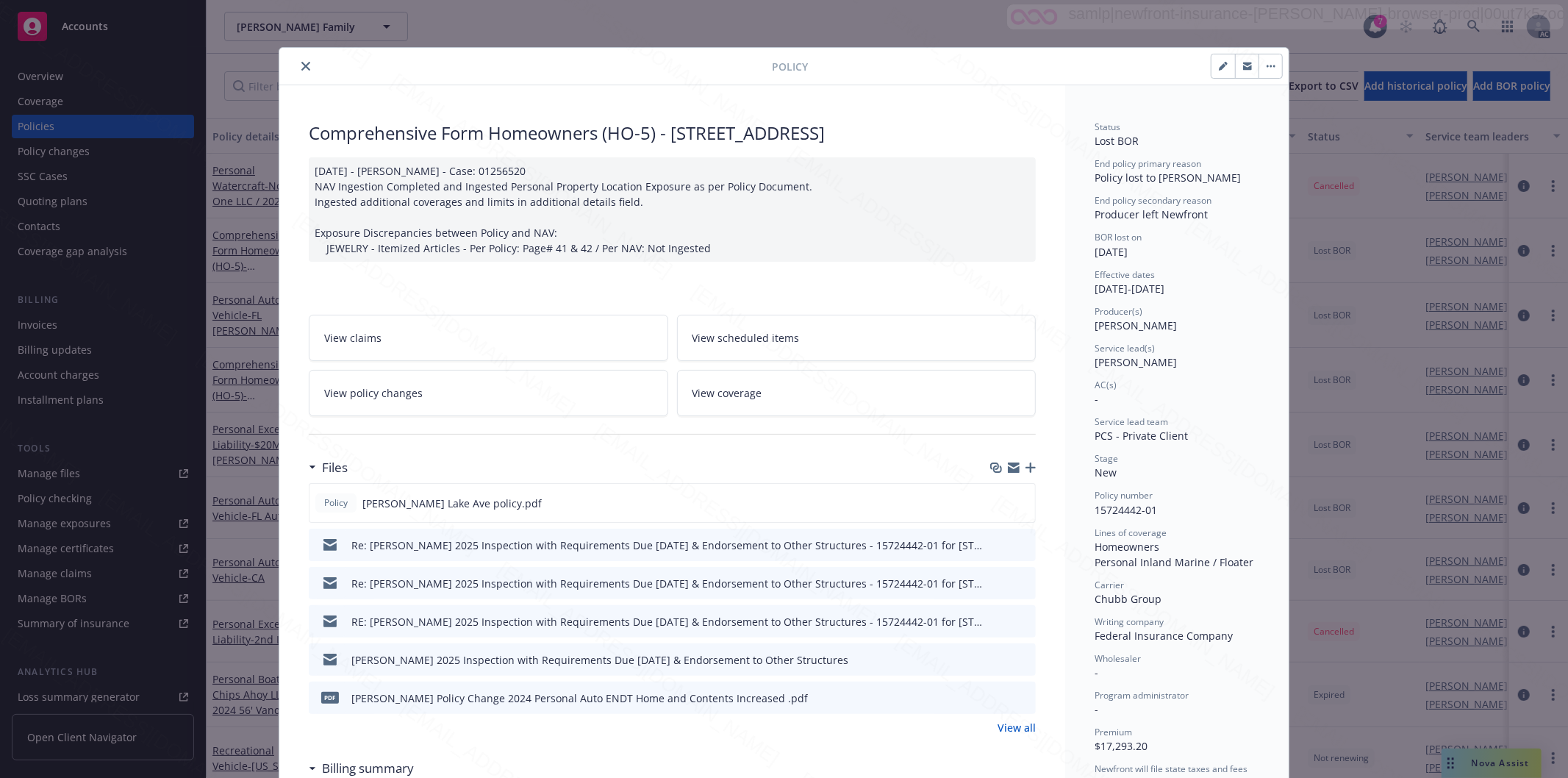
click at [301, 64] on icon "close" at bounding box center [305, 66] width 9 height 9
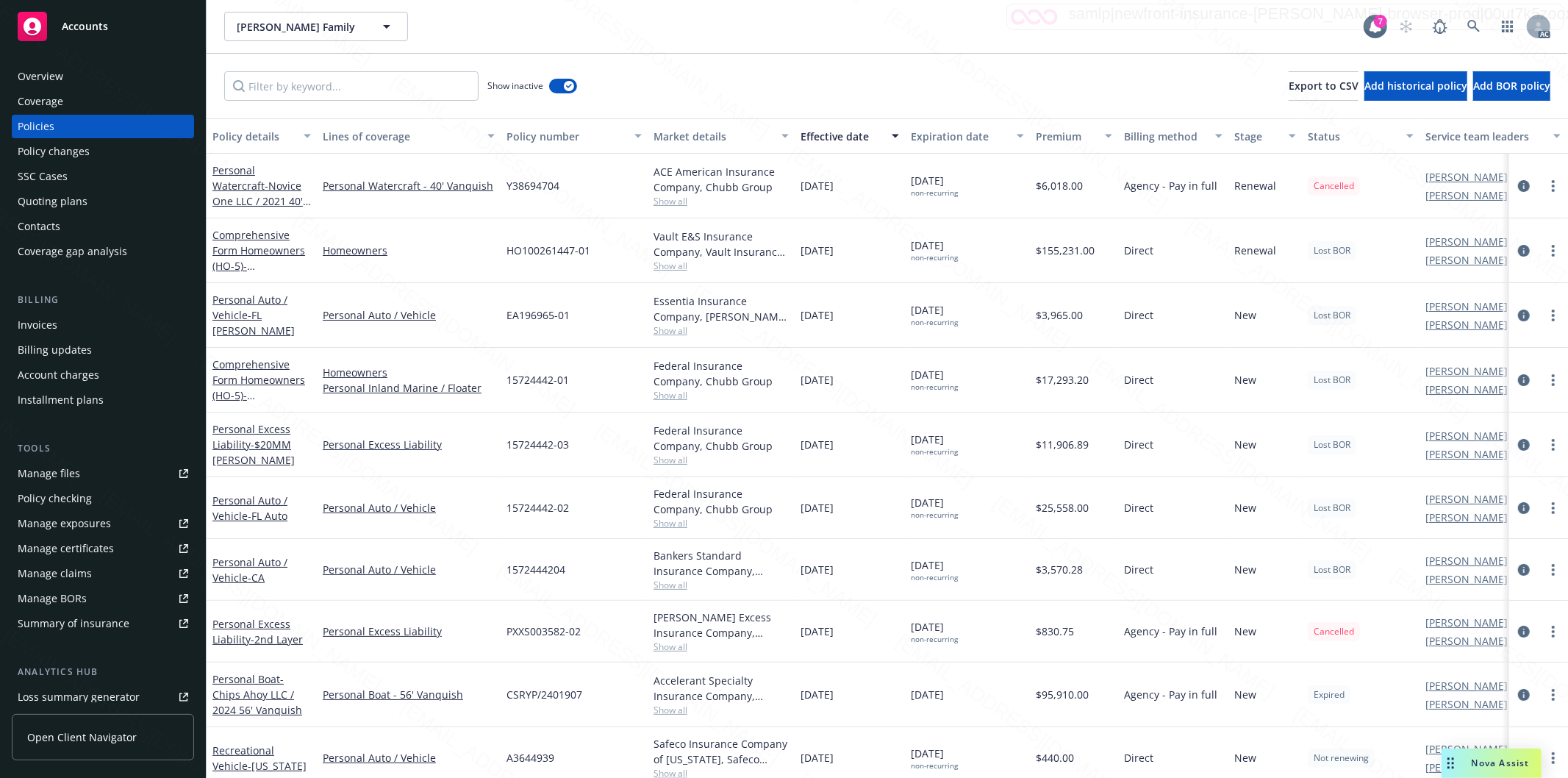
click at [251, 432] on div "Personal Excess Liability - $20MM LImit" at bounding box center [261, 444] width 98 height 46
